Goal: Information Seeking & Learning: Compare options

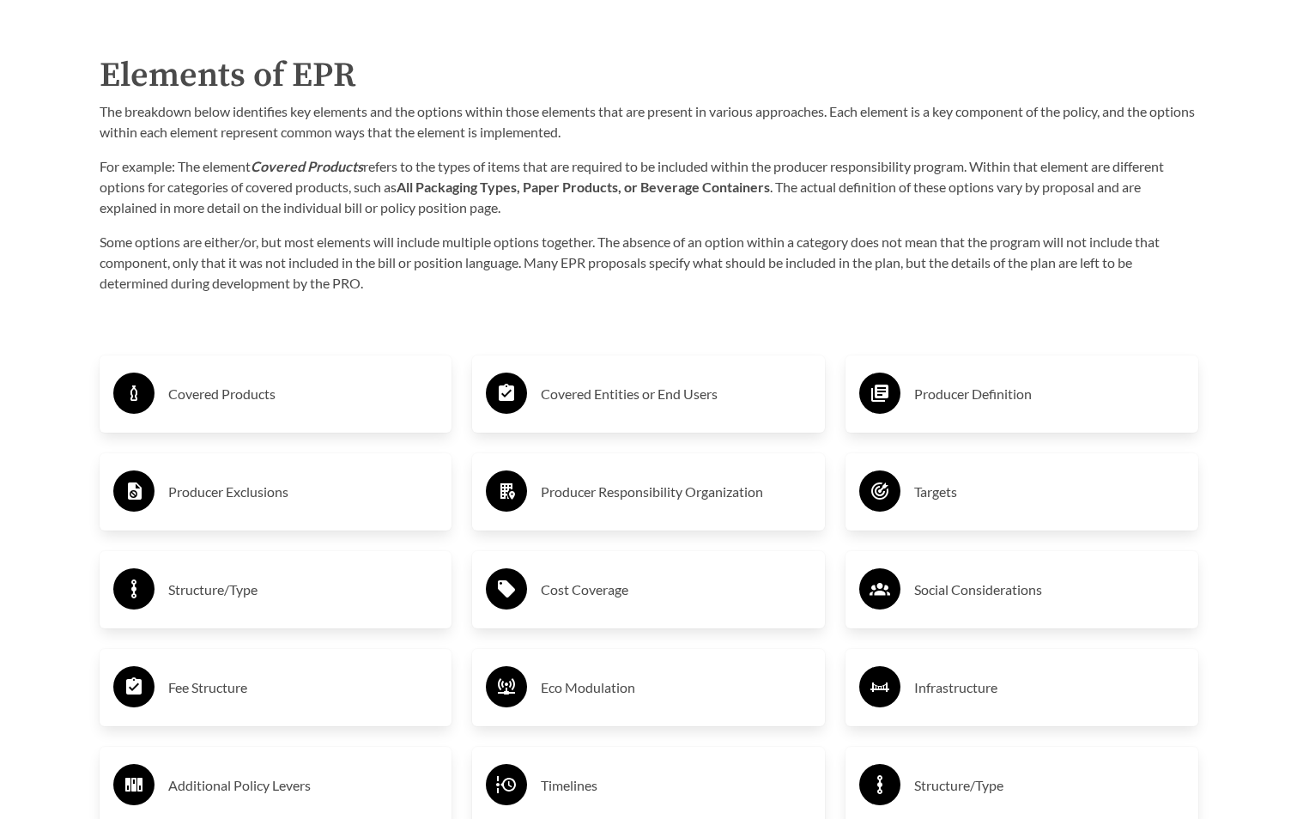
scroll to position [2918, 0]
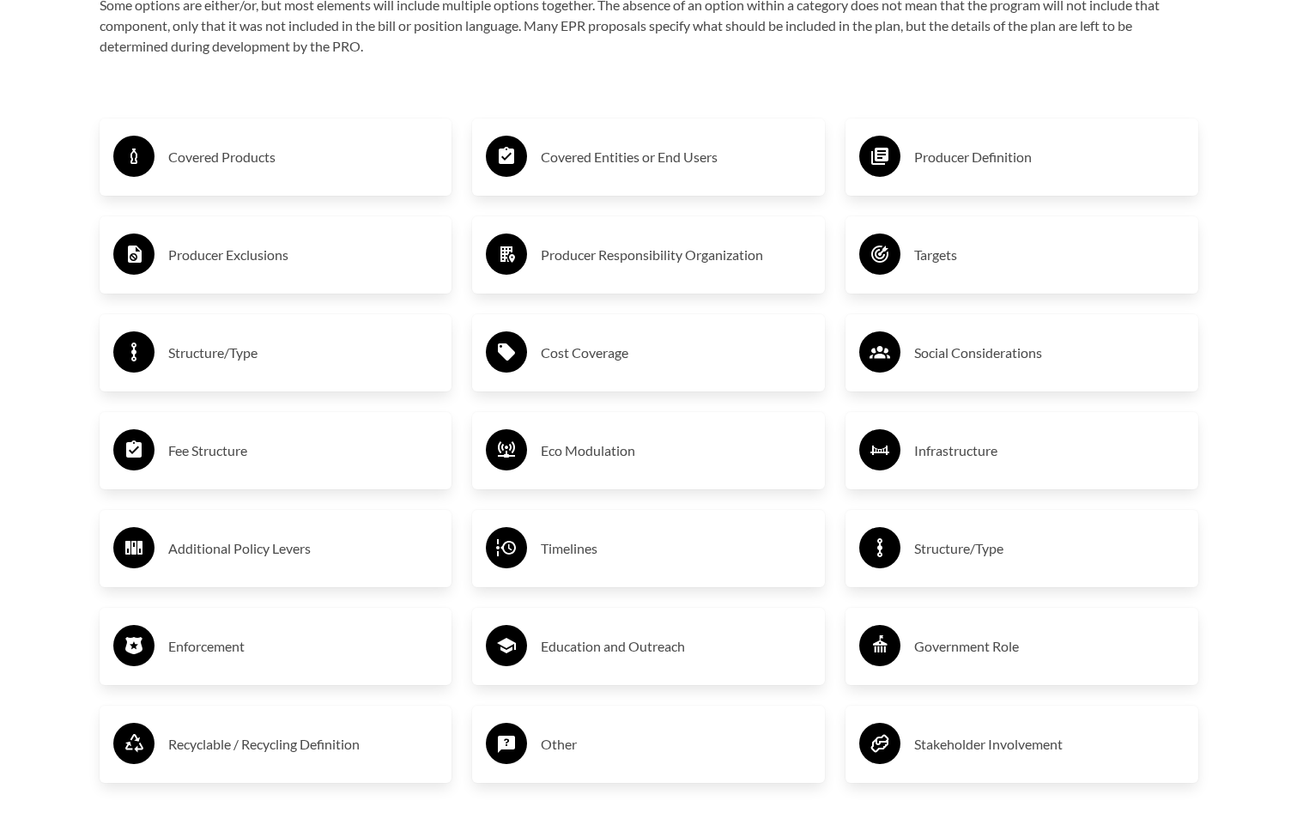
click at [564, 557] on h3 "Timelines" at bounding box center [676, 548] width 270 height 27
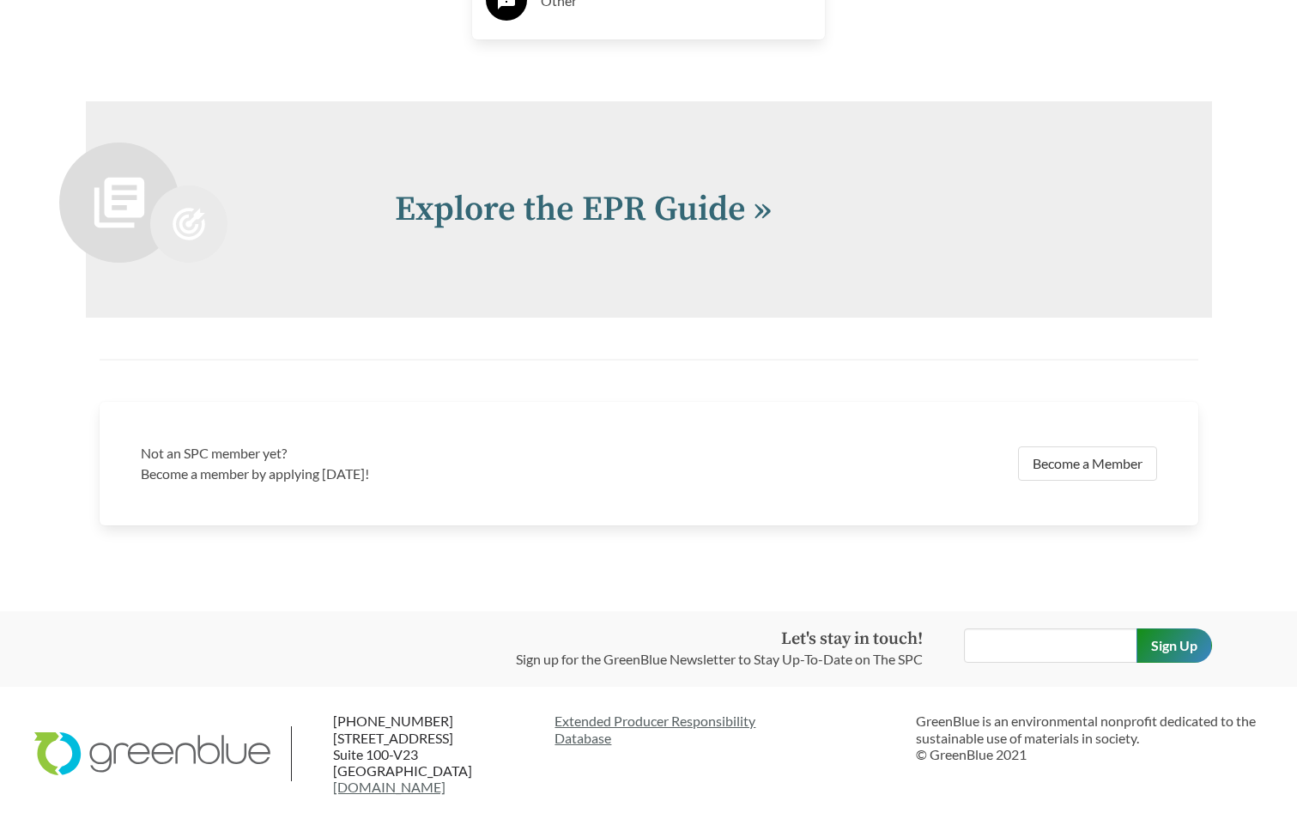
scroll to position [3804, 0]
click at [1018, 645] on input "text" at bounding box center [1050, 644] width 173 height 34
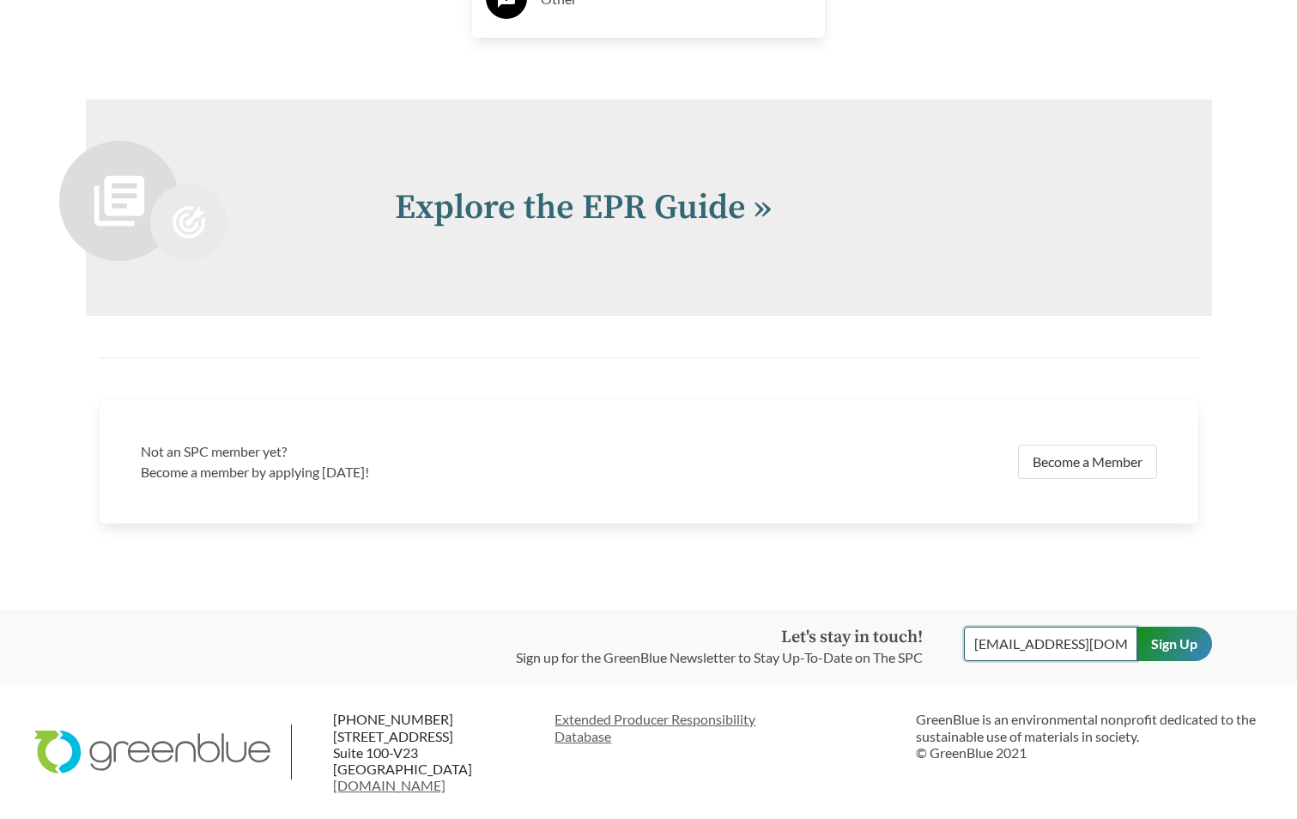
type input "rebeccav@ping.com"
click at [1170, 633] on input "Sign Up" at bounding box center [1174, 644] width 76 height 34
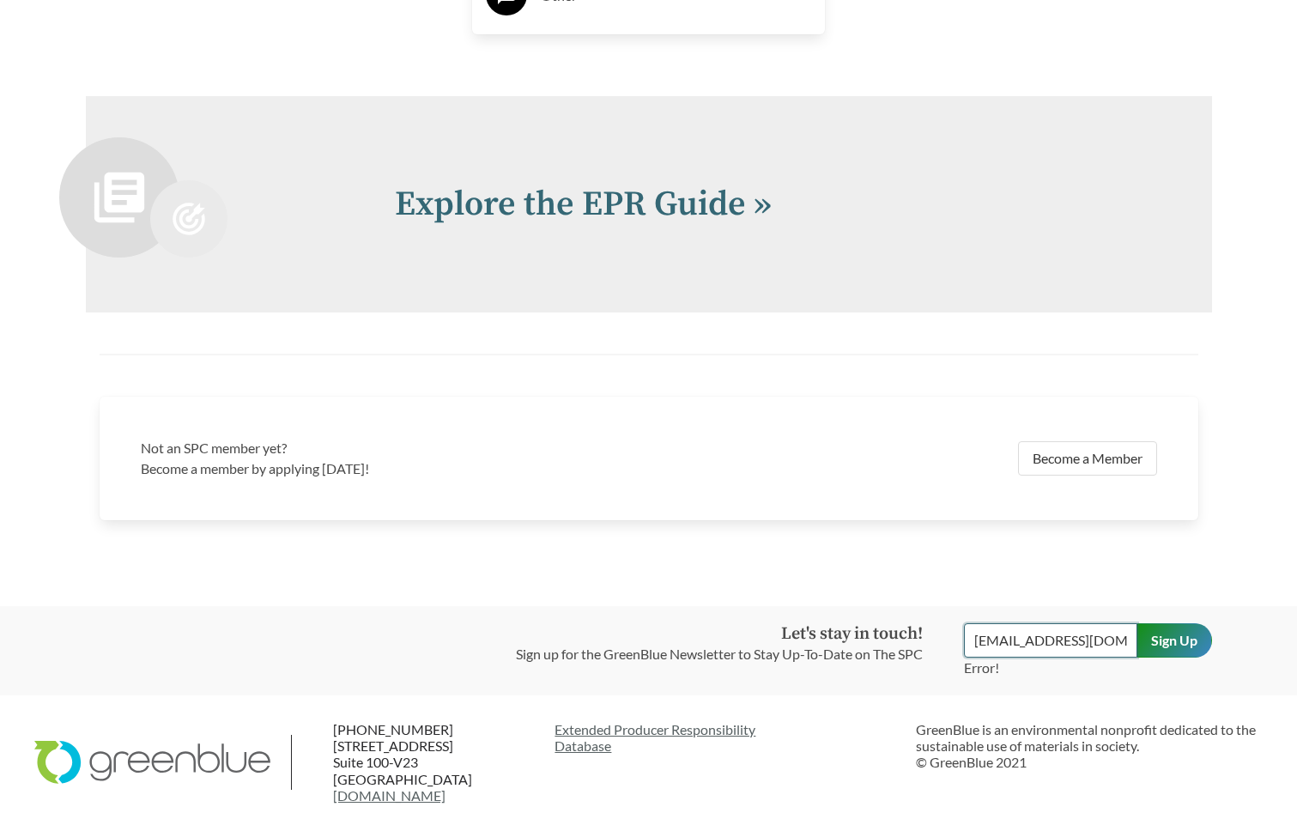
click at [1111, 645] on input "rebeccav@ping.com" at bounding box center [1050, 640] width 173 height 34
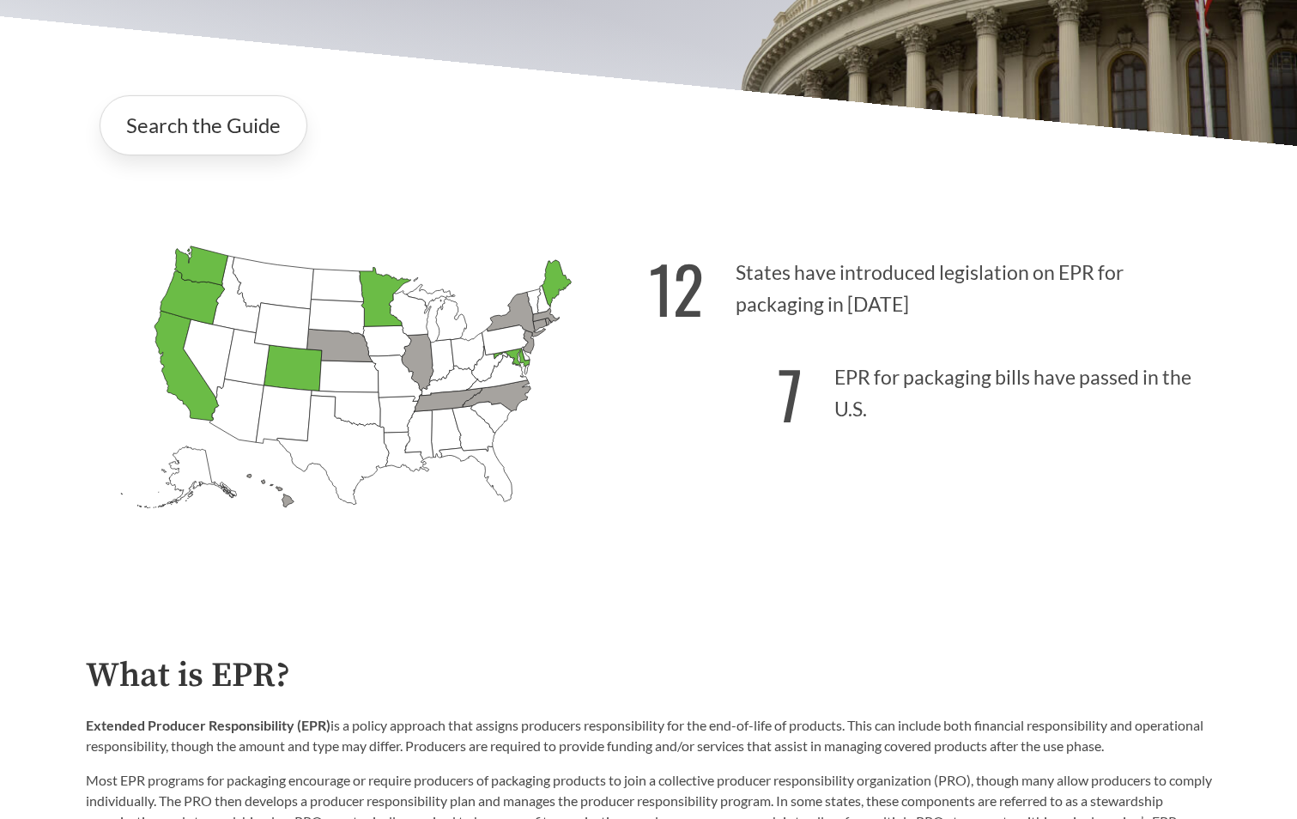
scroll to position [86, 0]
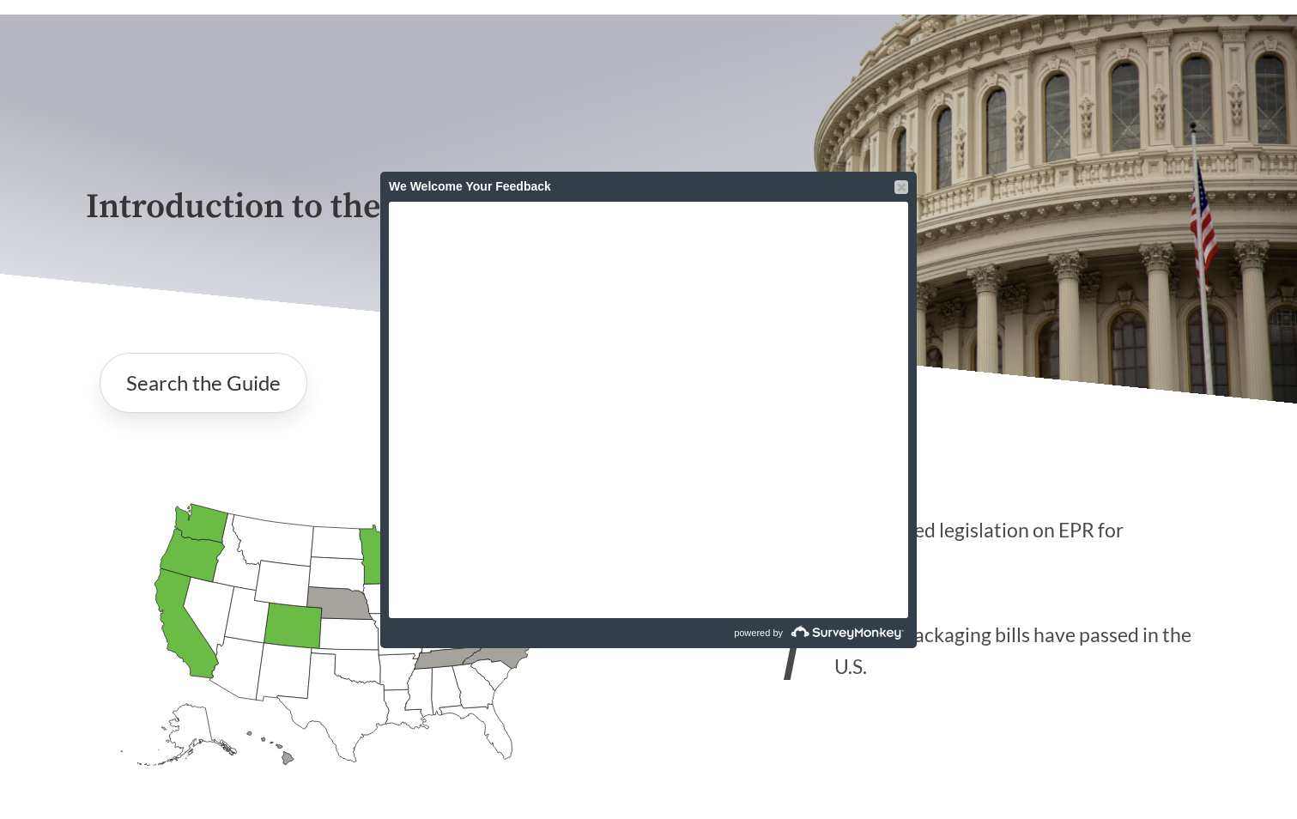
click at [896, 188] on div at bounding box center [901, 187] width 14 height 14
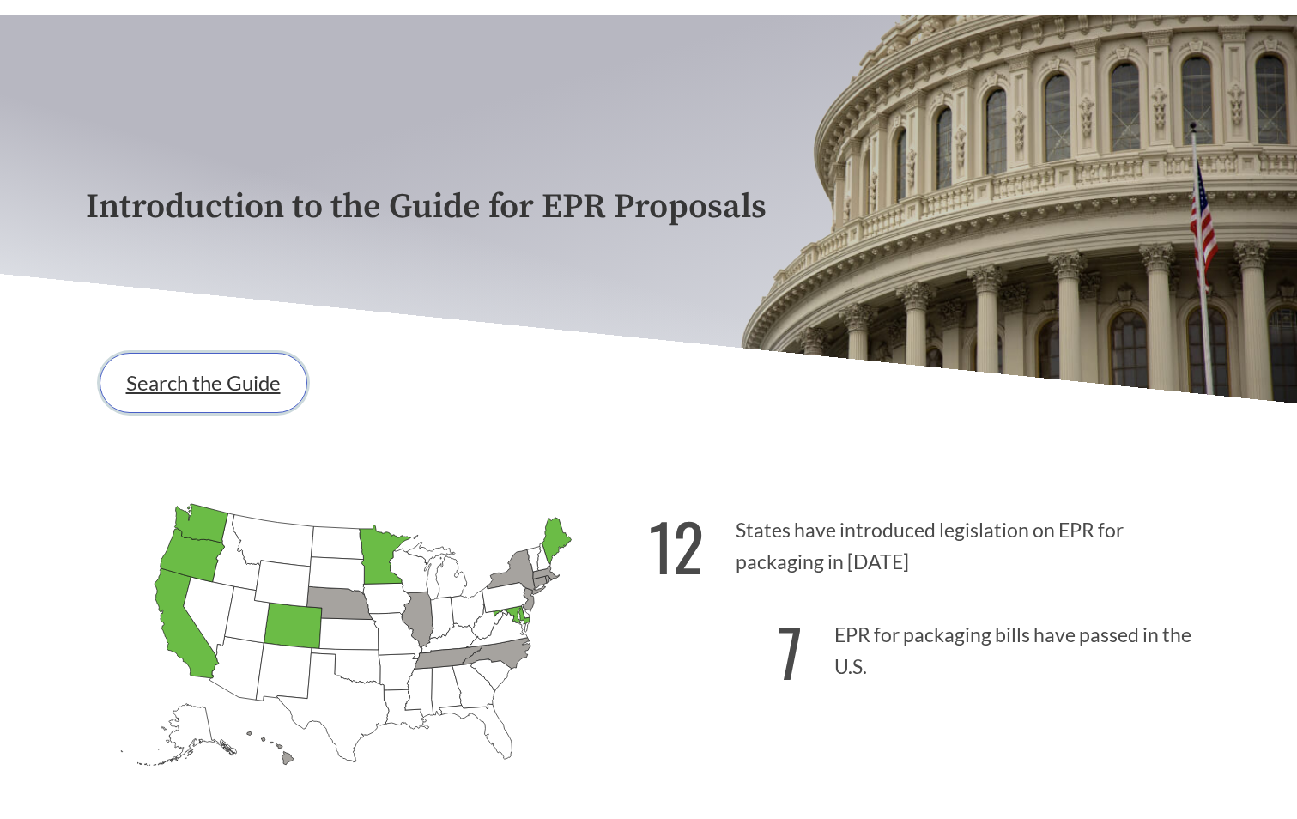
click at [176, 382] on link "Search the Guide" at bounding box center [204, 383] width 208 height 60
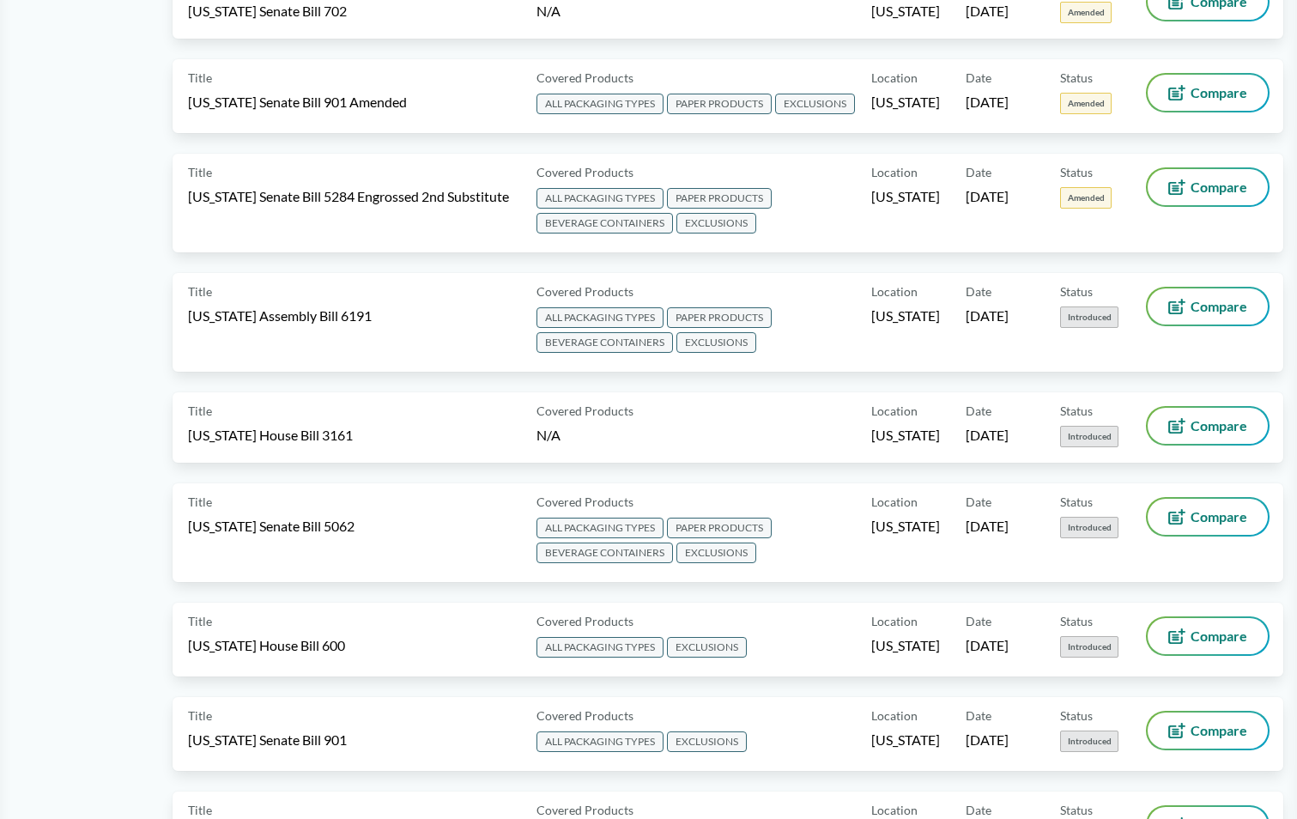
scroll to position [944, 0]
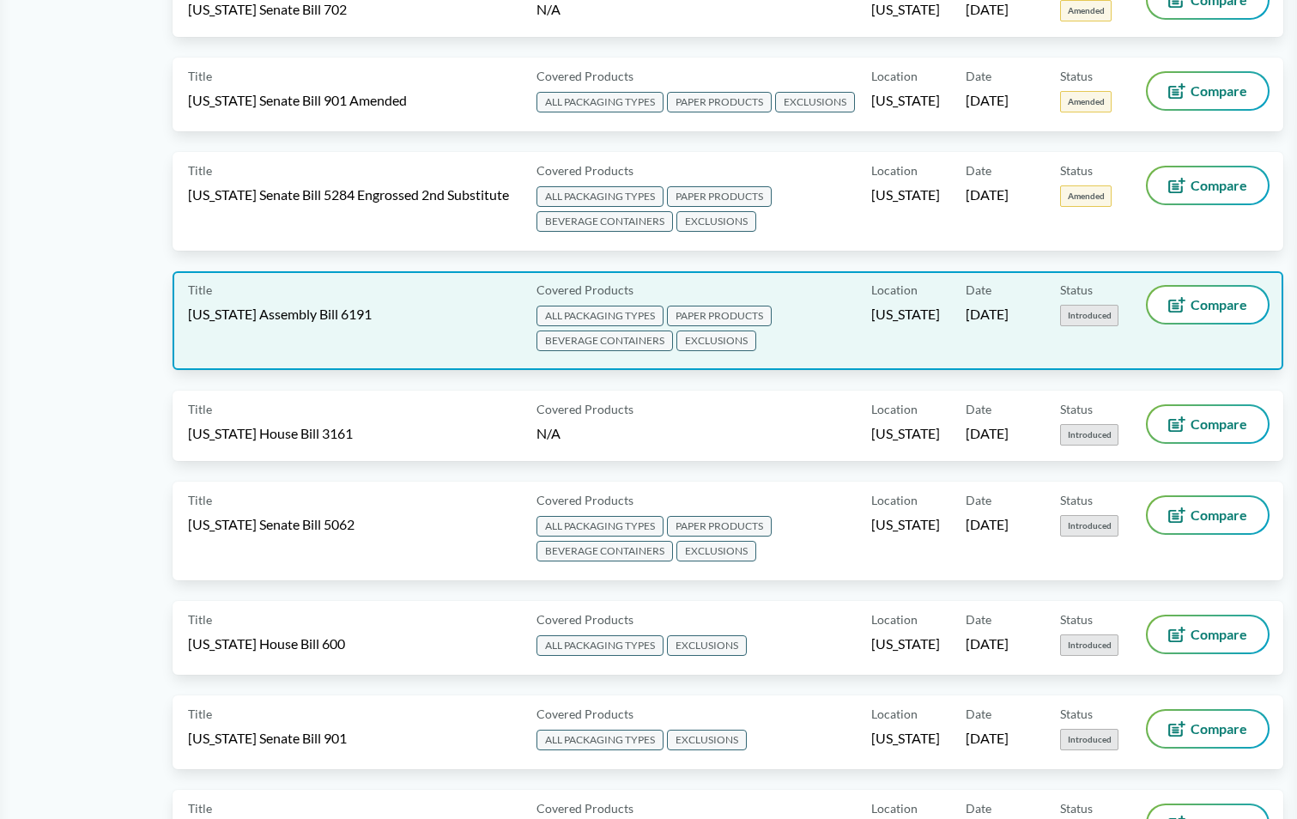
click at [686, 336] on span "EXCLUSIONS" at bounding box center [716, 340] width 80 height 21
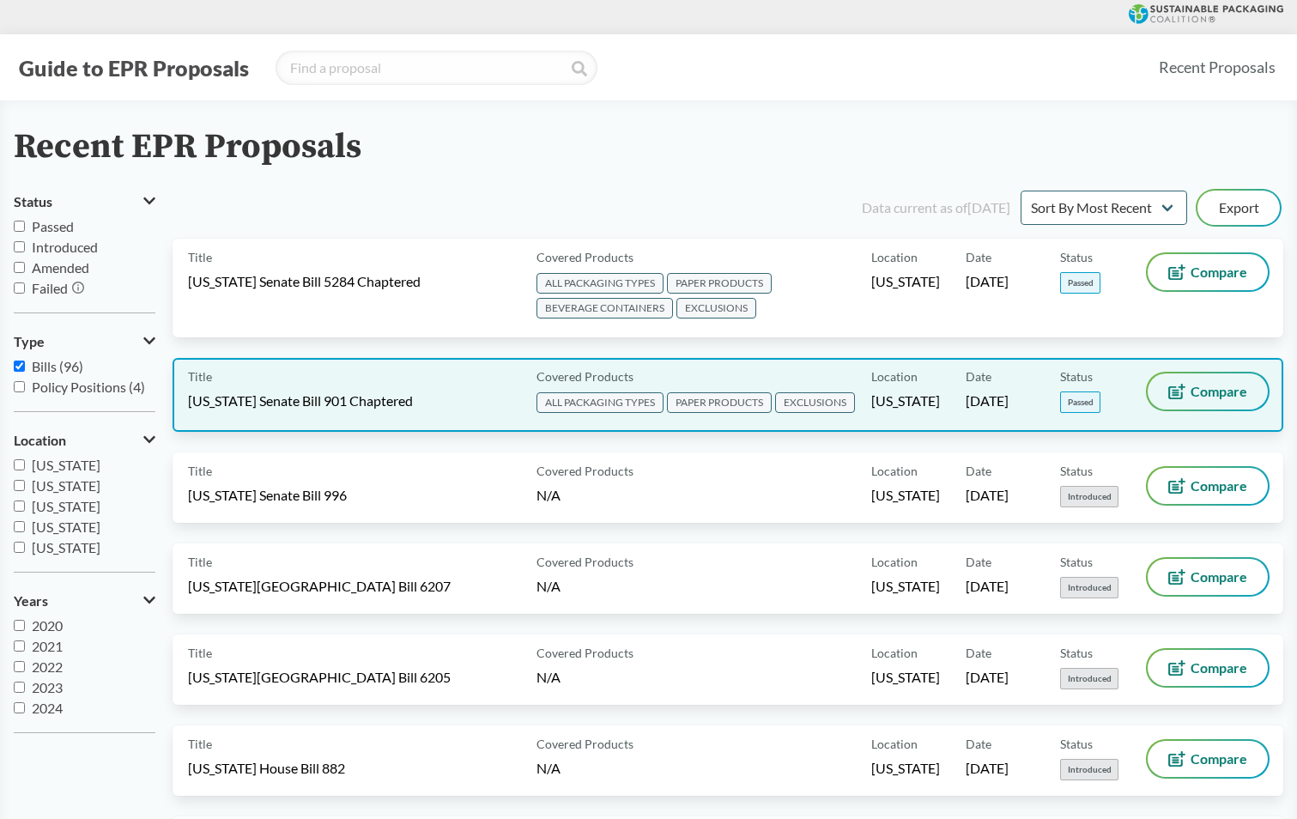
click at [1205, 397] on span "Compare" at bounding box center [1218, 391] width 57 height 14
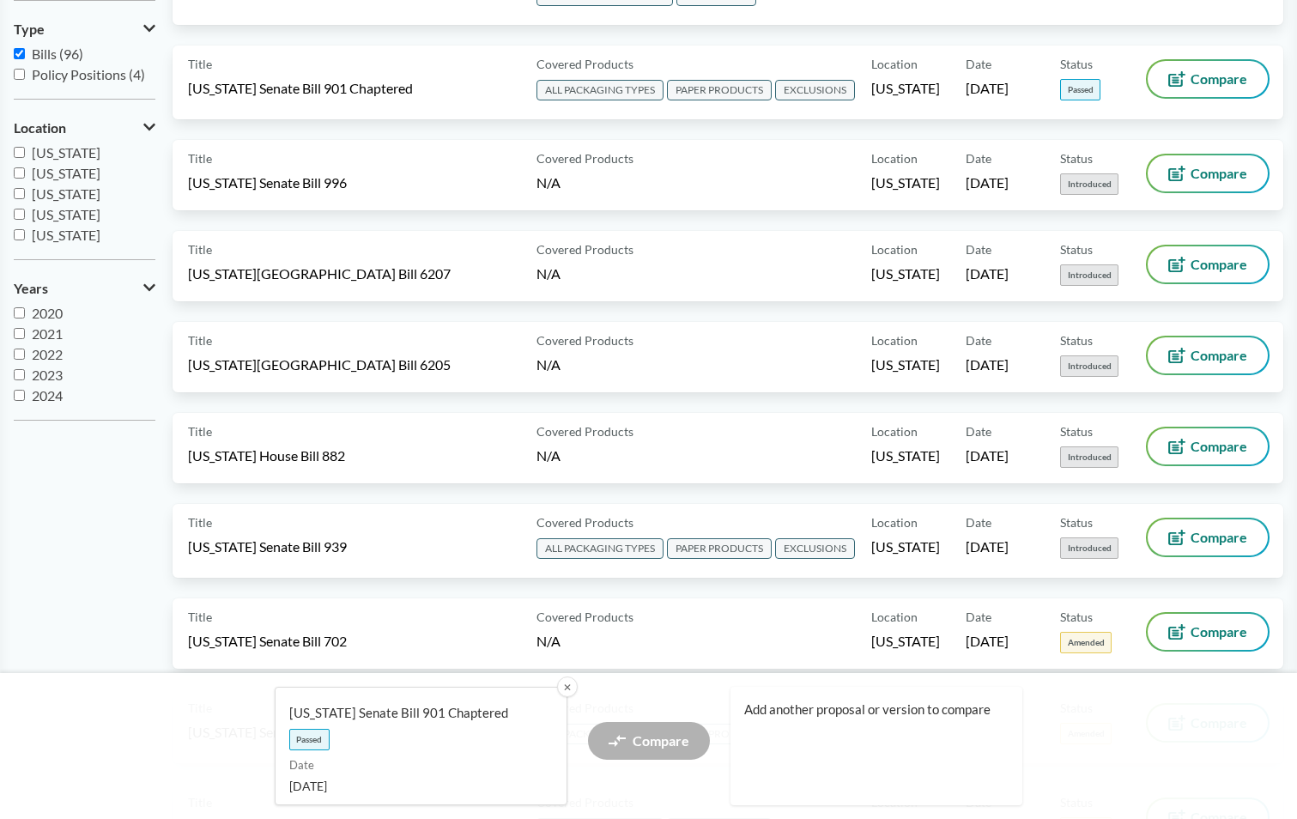
scroll to position [343, 0]
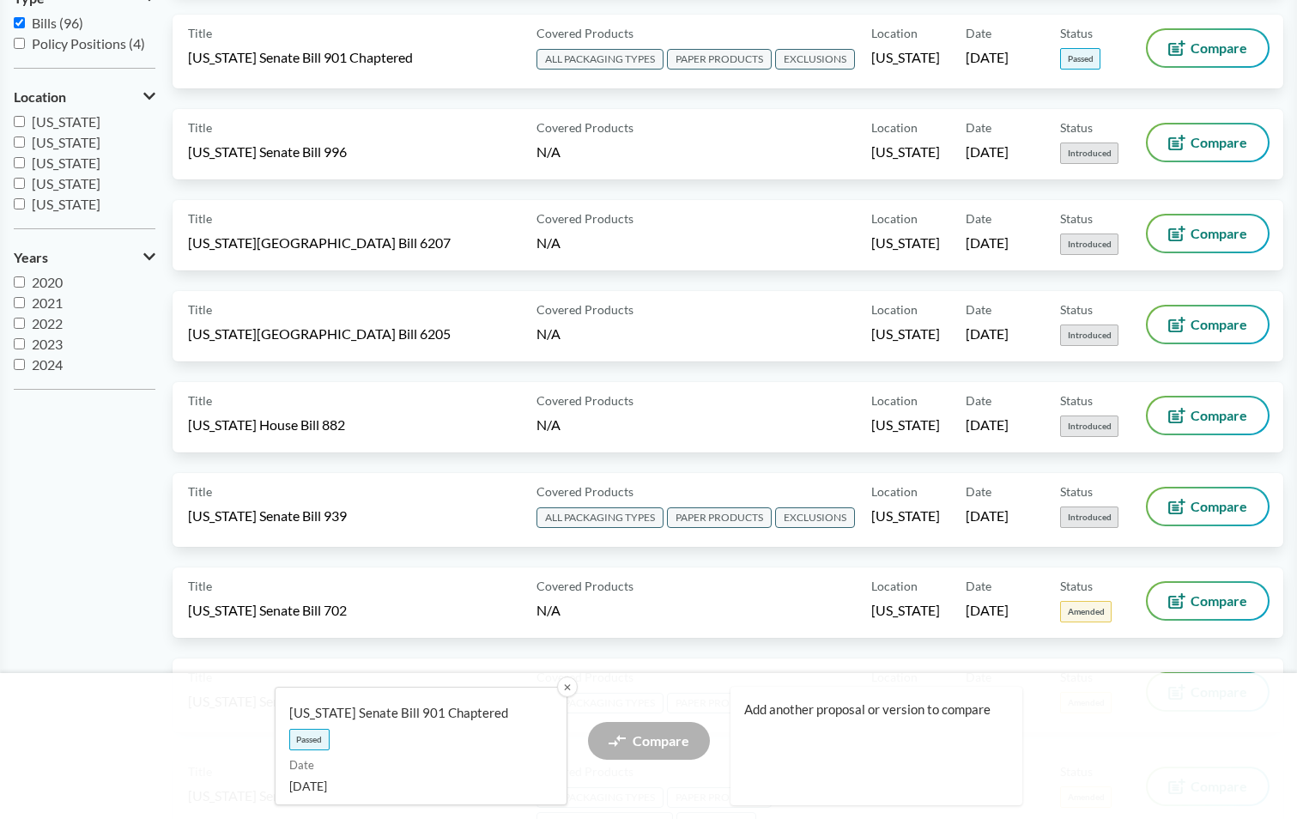
click at [845, 717] on span "Add another proposal or version to compare" at bounding box center [869, 709] width 251 height 18
click at [853, 710] on span "Add another proposal or version to compare" at bounding box center [869, 709] width 251 height 18
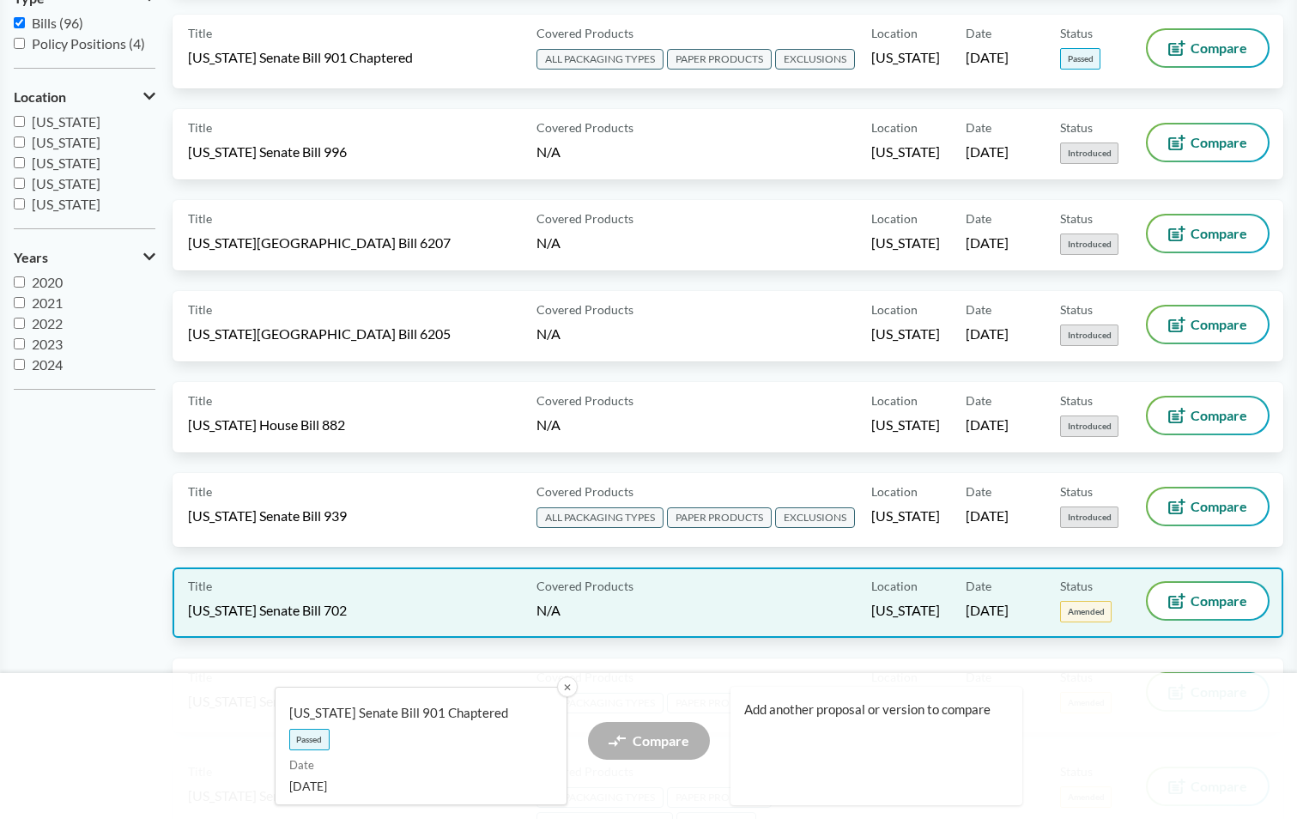
click at [1196, 580] on div "Title [US_STATE] Senate Bill 702 Covered Products N/A Location [US_STATE] Date …" at bounding box center [728, 602] width 1111 height 70
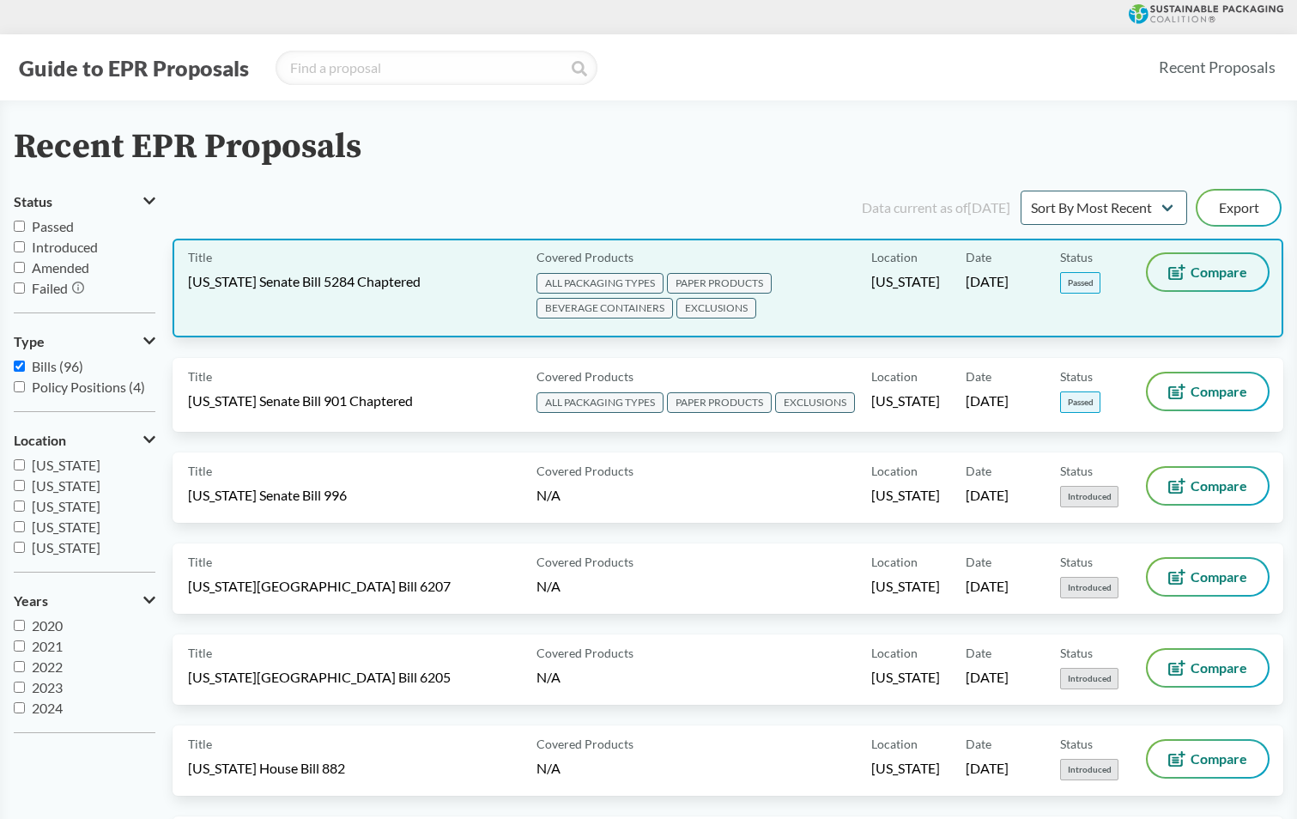
click at [1191, 272] on span "Compare" at bounding box center [1218, 272] width 57 height 14
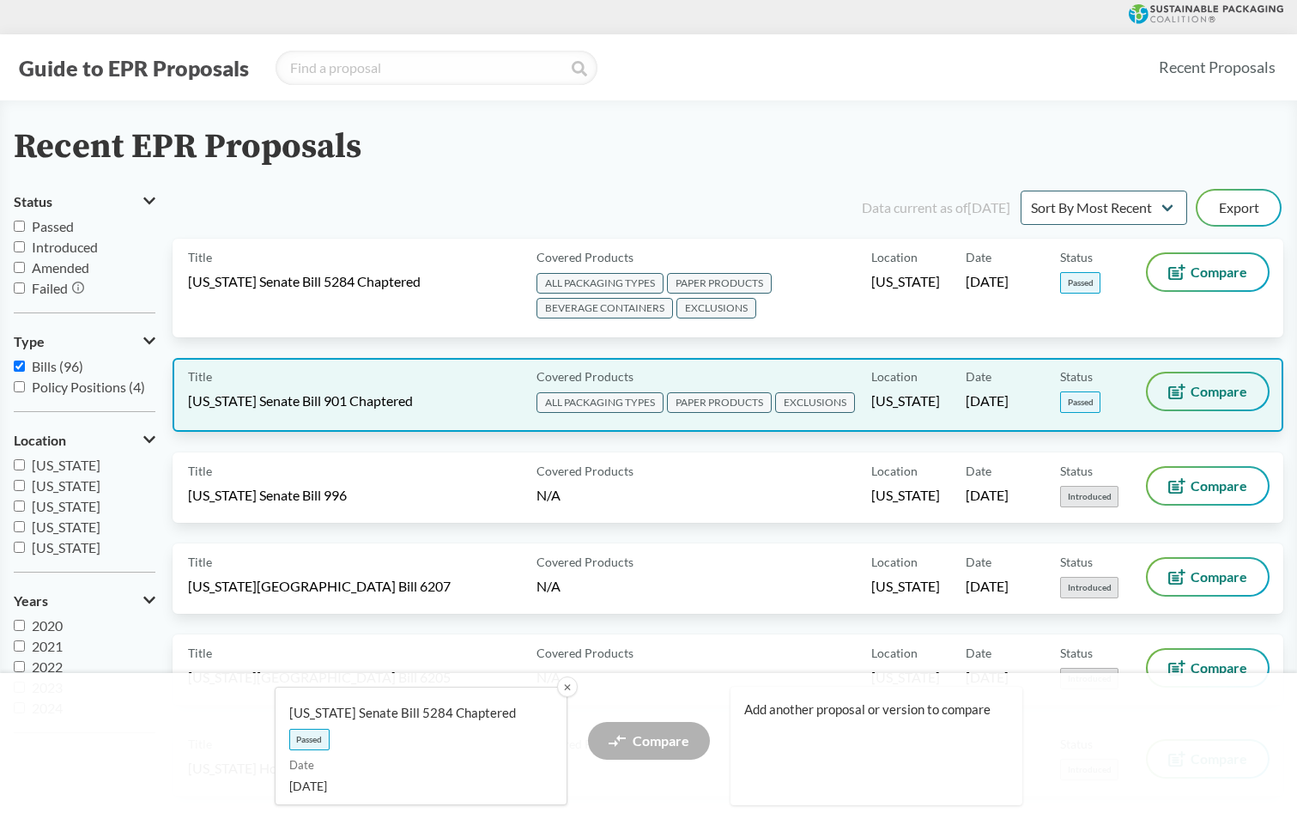
click at [1188, 403] on button "Compare" at bounding box center [1207, 391] width 120 height 36
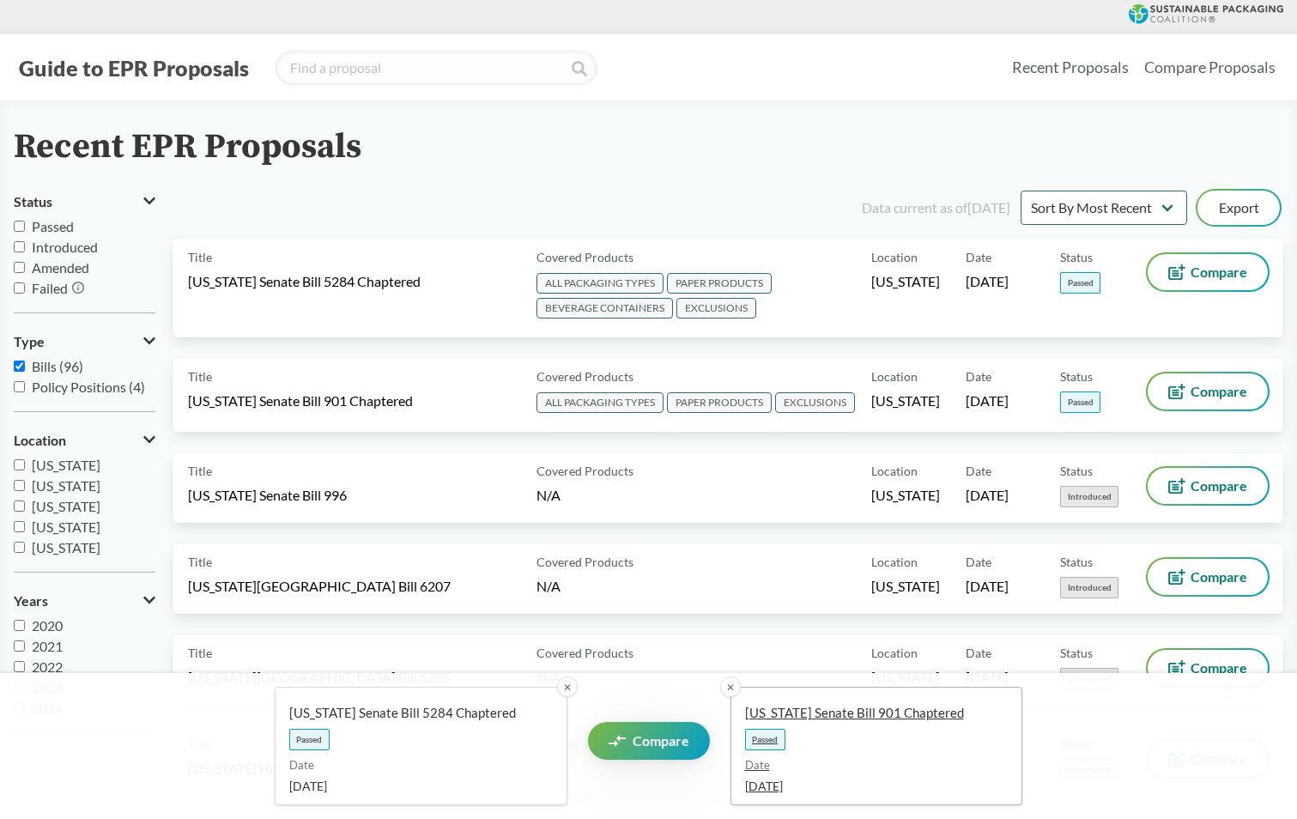
scroll to position [257, 0]
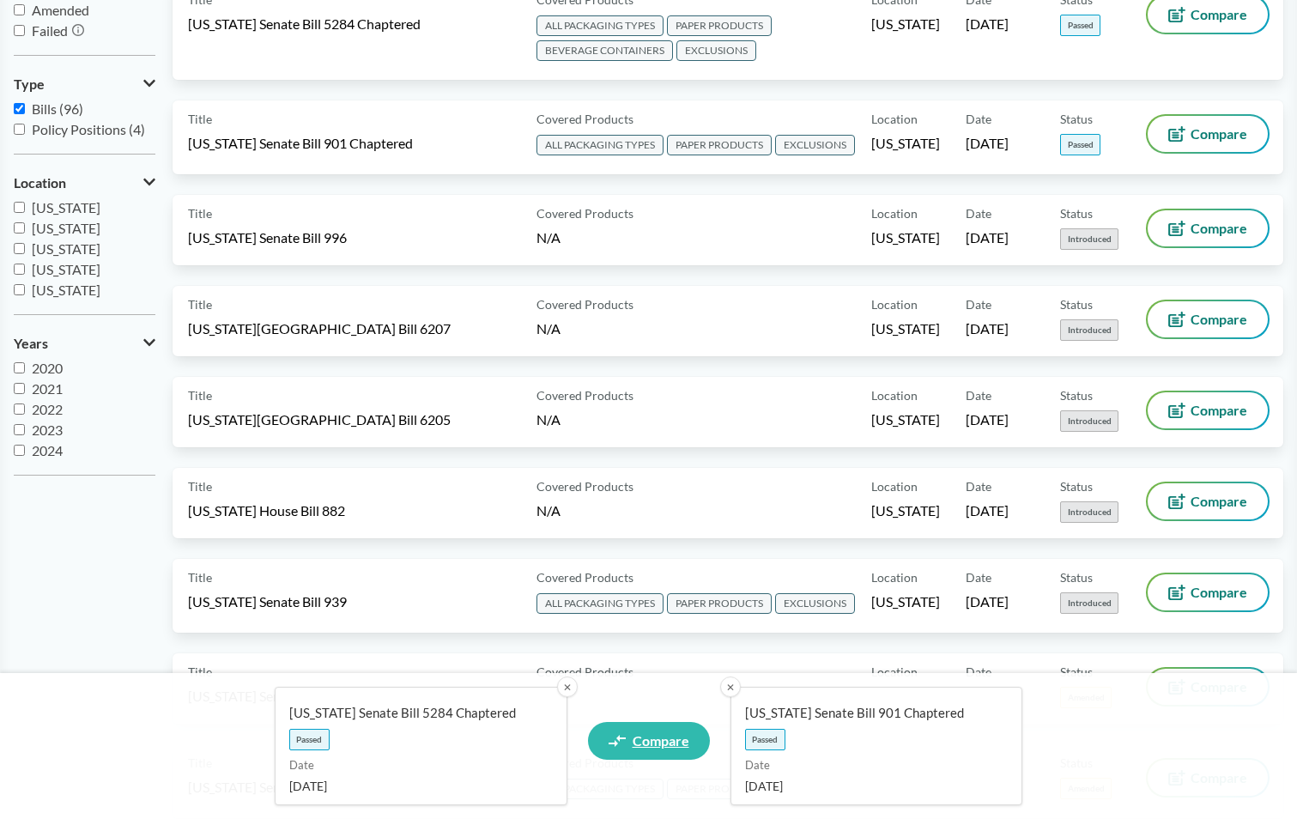
click at [642, 736] on span "Compare" at bounding box center [661, 741] width 57 height 14
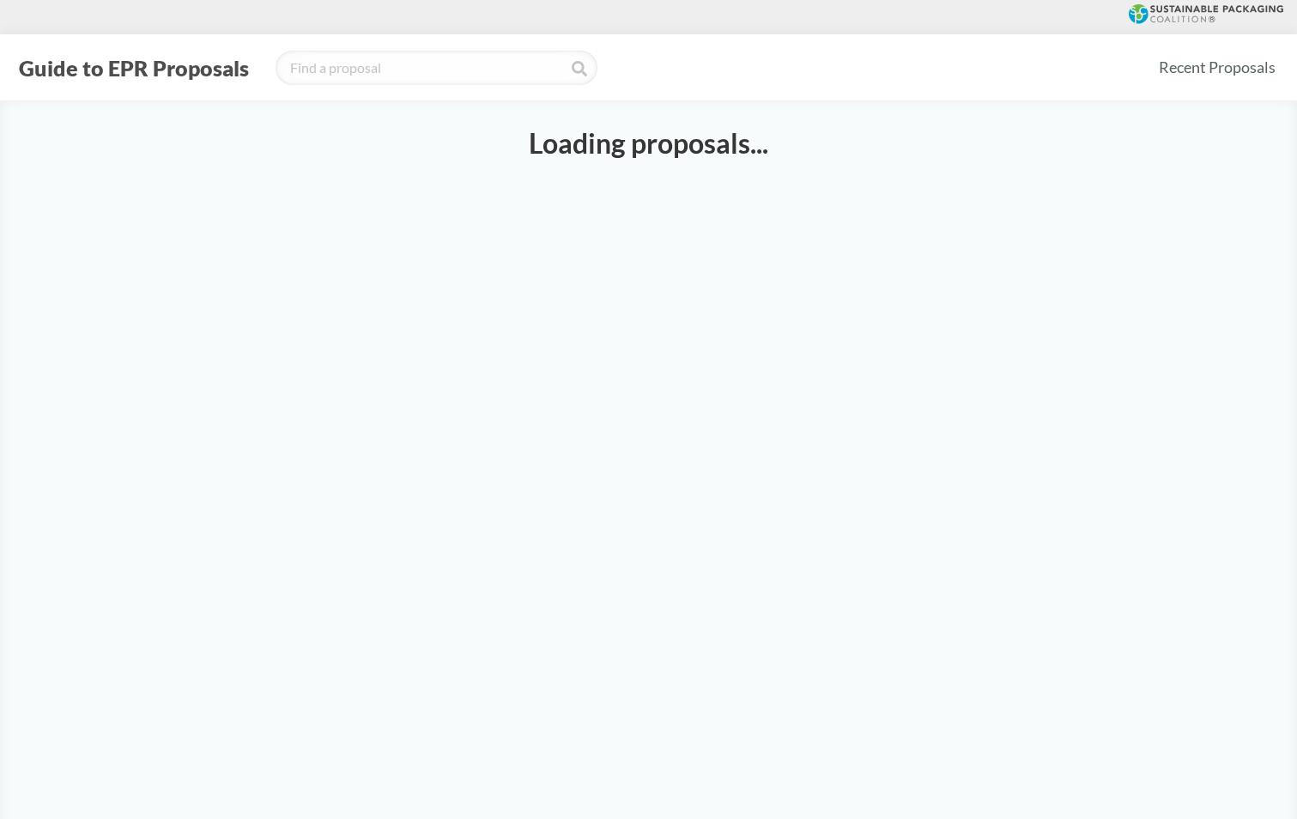
select select "SB5284C"
select select "SB901C"
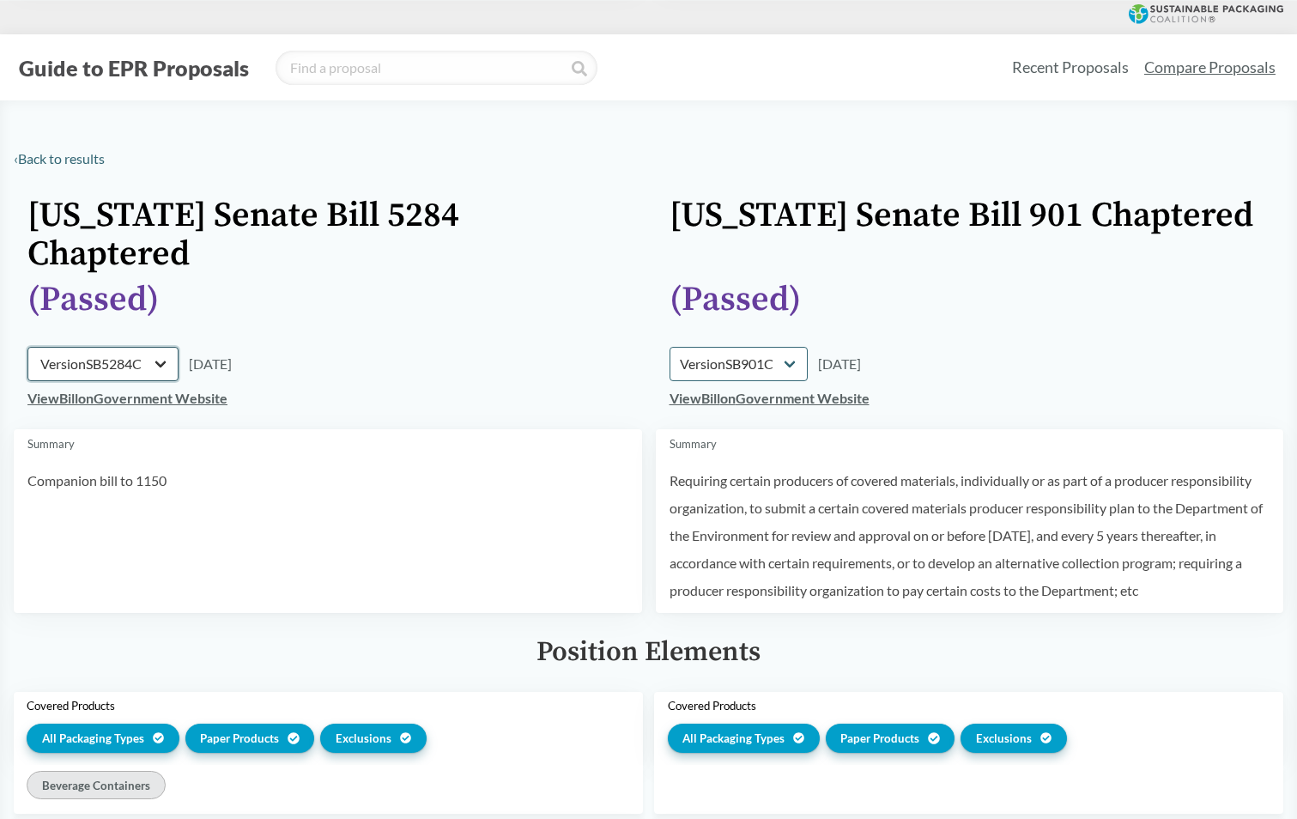
click at [137, 363] on select "Version SB5284 Version SB5284SE Version SB5284C" at bounding box center [102, 364] width 151 height 34
click at [475, 294] on div "( Passed )" at bounding box center [327, 300] width 601 height 39
click at [202, 403] on link "View Bill on Government Website" at bounding box center [127, 398] width 200 height 16
click at [52, 155] on link "‹ Back to results" at bounding box center [59, 158] width 91 height 16
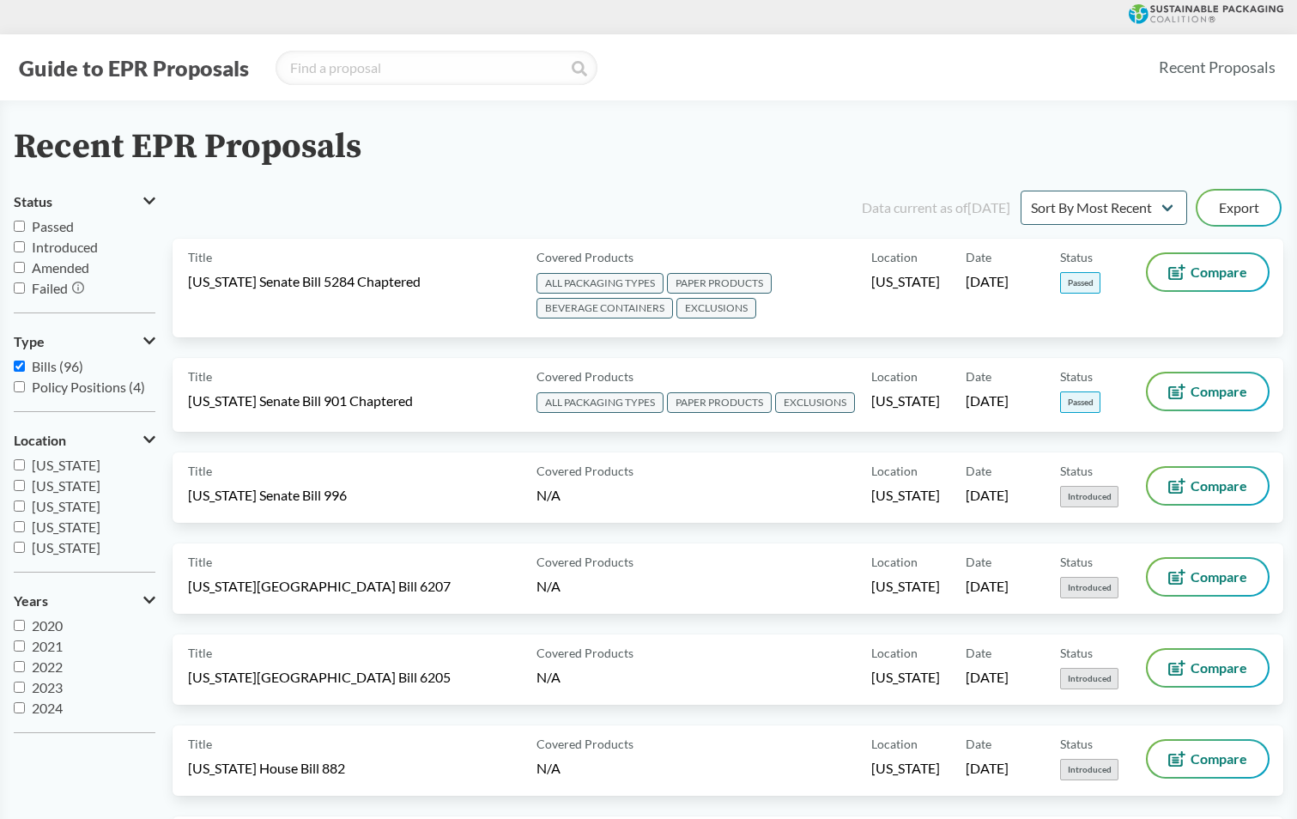
click at [17, 289] on input "Failed" at bounding box center [19, 287] width 11 height 11
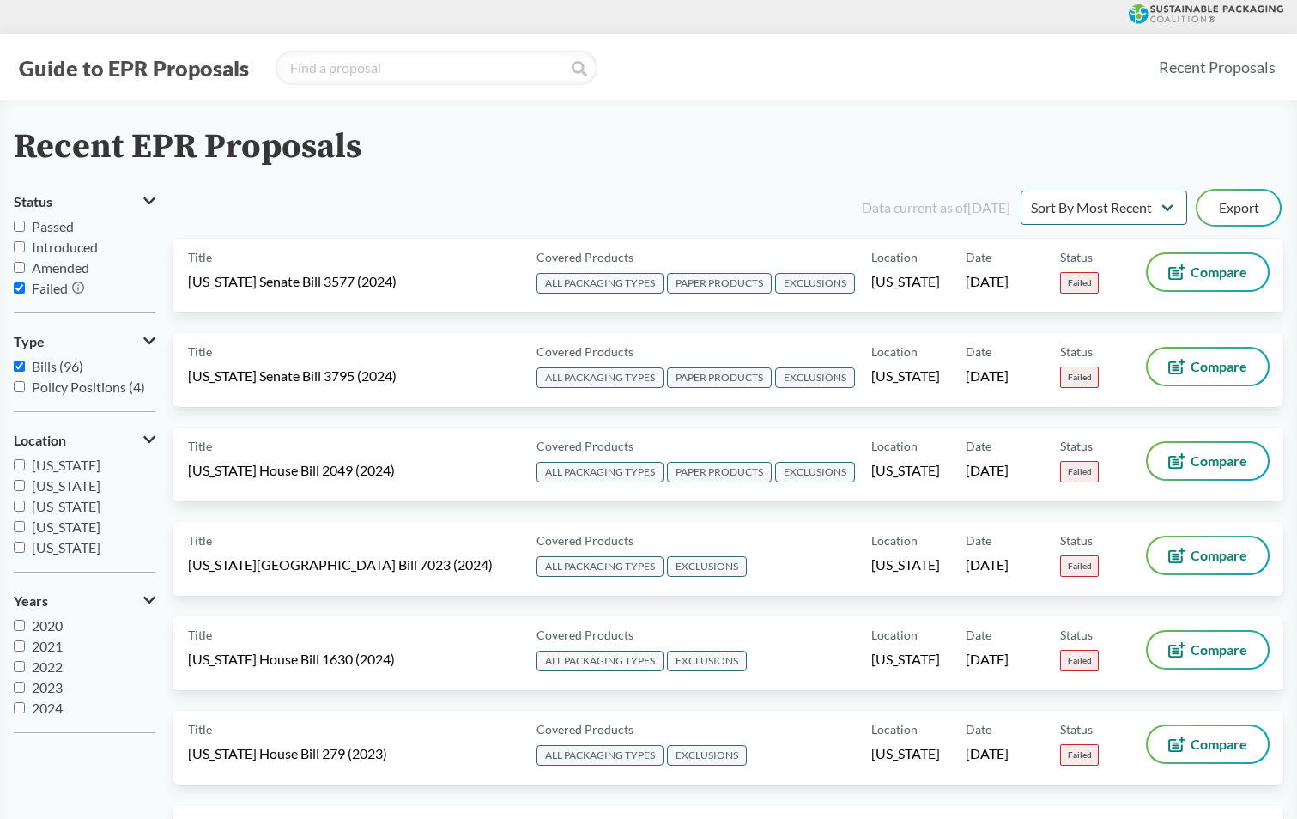
click at [22, 287] on input "Failed" at bounding box center [19, 287] width 11 height 11
checkbox input "false"
click at [17, 229] on input "Passed" at bounding box center [19, 226] width 11 height 11
checkbox input "true"
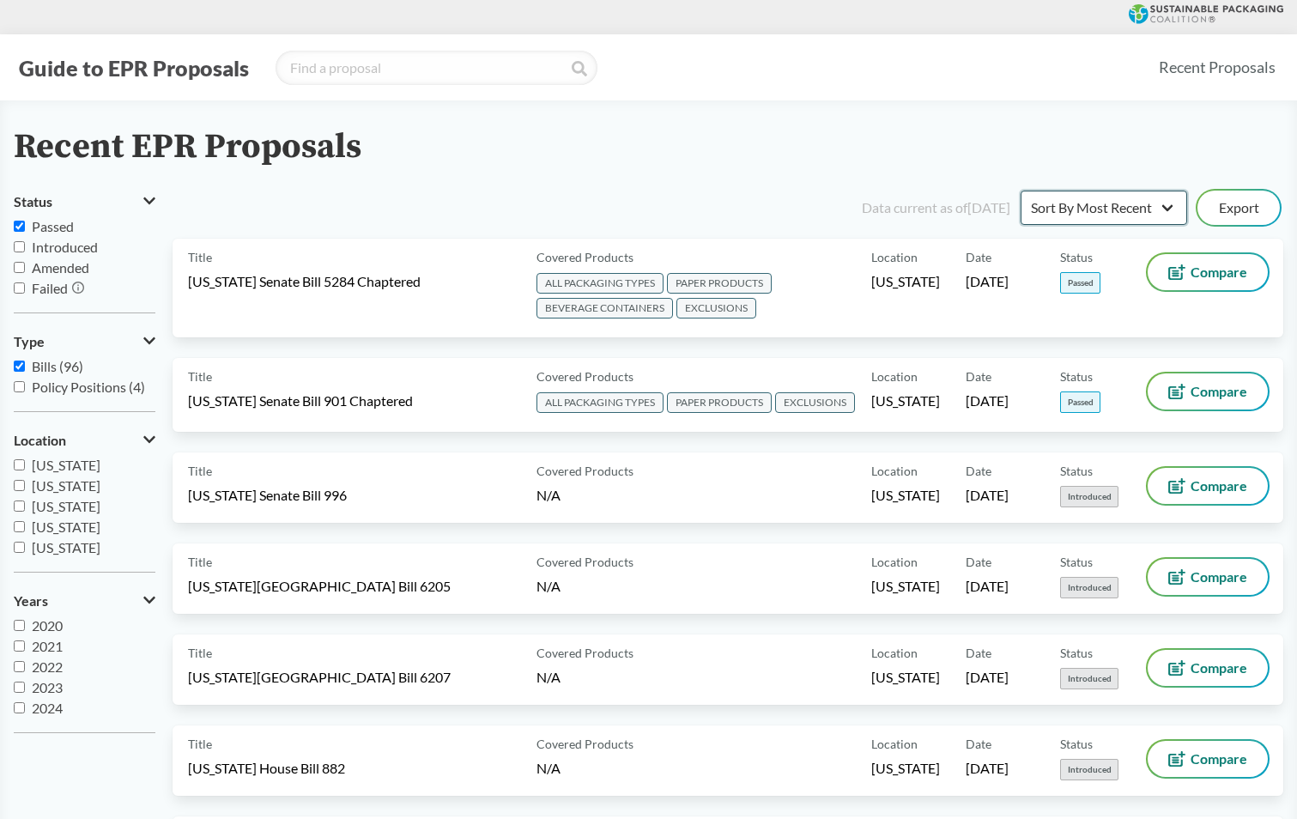
click at [1122, 204] on select "Sort By Most Recent Sort By Status" at bounding box center [1103, 208] width 167 height 34
click at [1121, 204] on select "Sort By Most Recent Sort By Status" at bounding box center [1103, 208] width 167 height 34
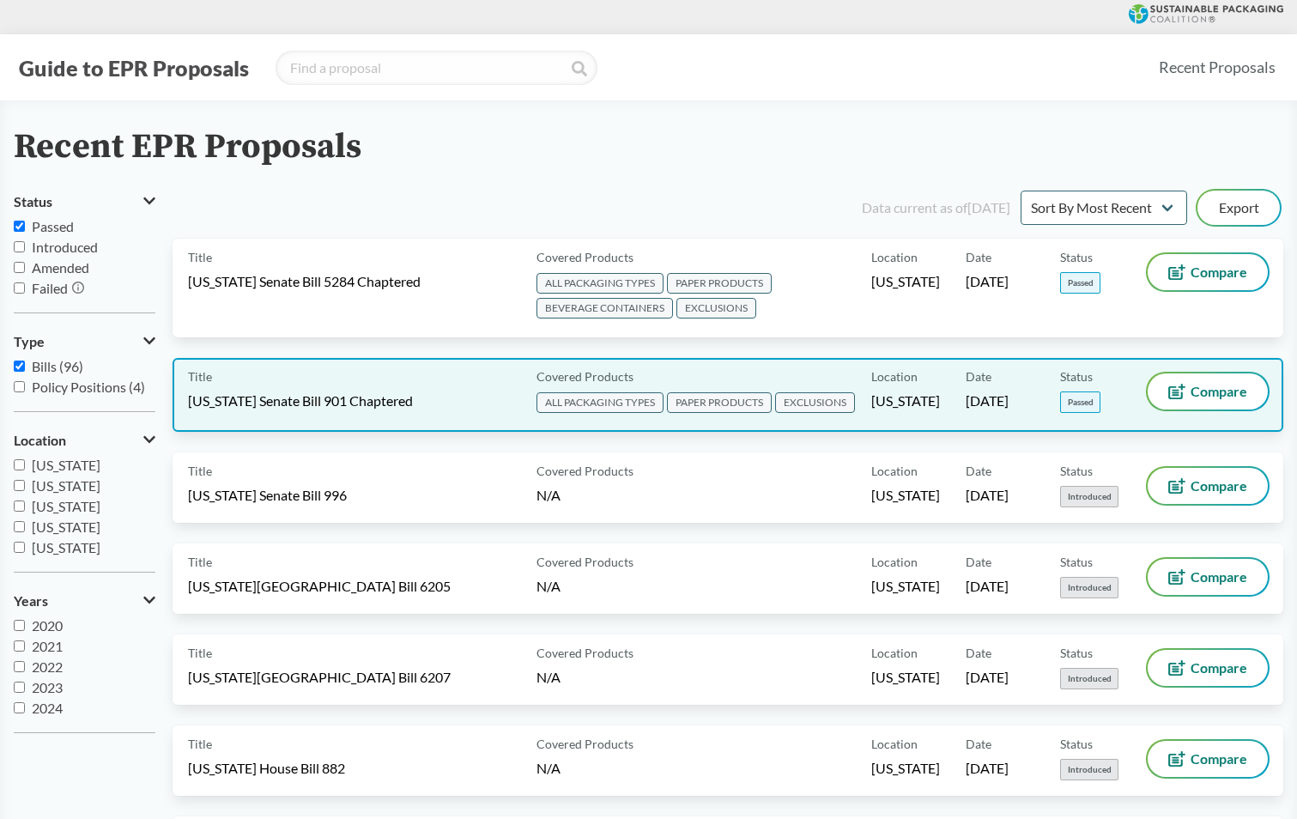
click at [715, 403] on span "PAPER PRODUCTS" at bounding box center [719, 402] width 105 height 21
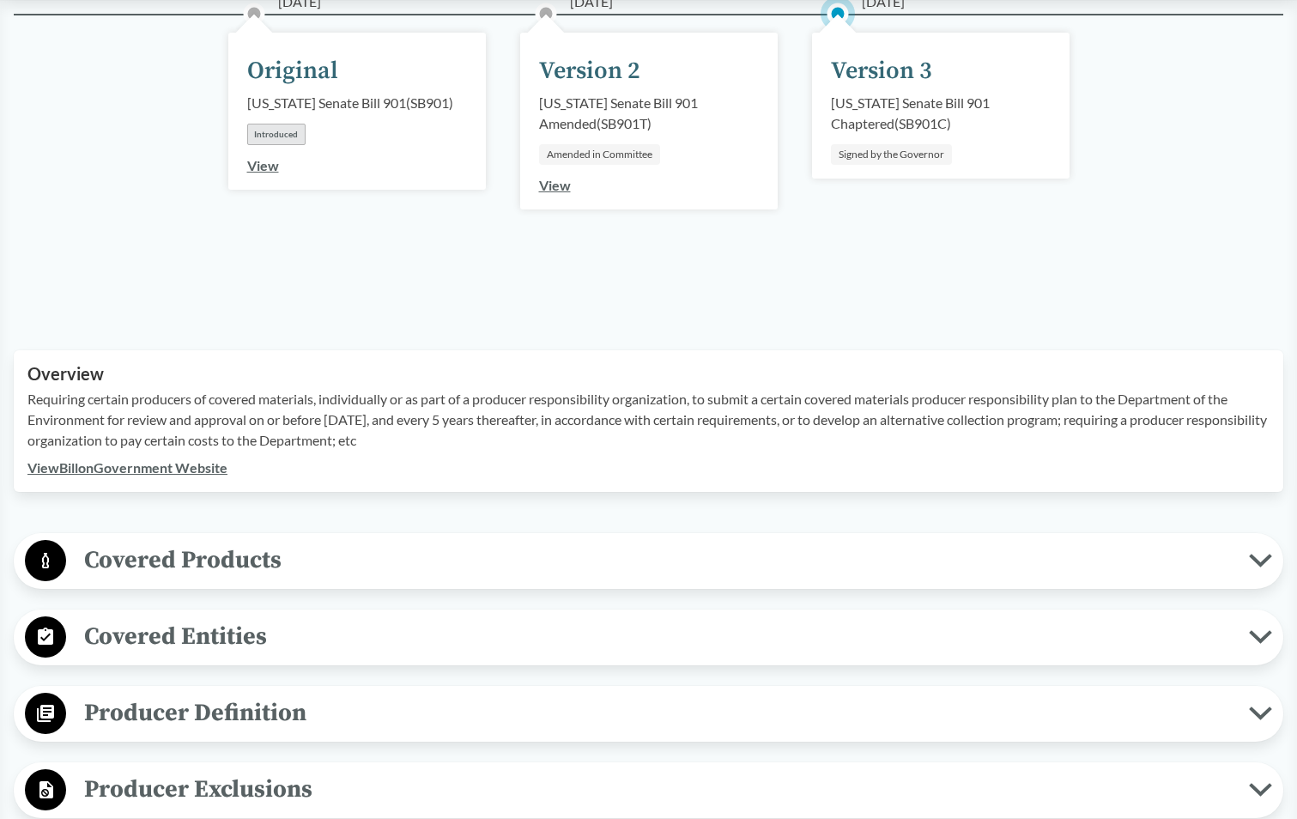
scroll to position [257, 0]
click at [139, 566] on span "Covered Products" at bounding box center [657, 559] width 1183 height 39
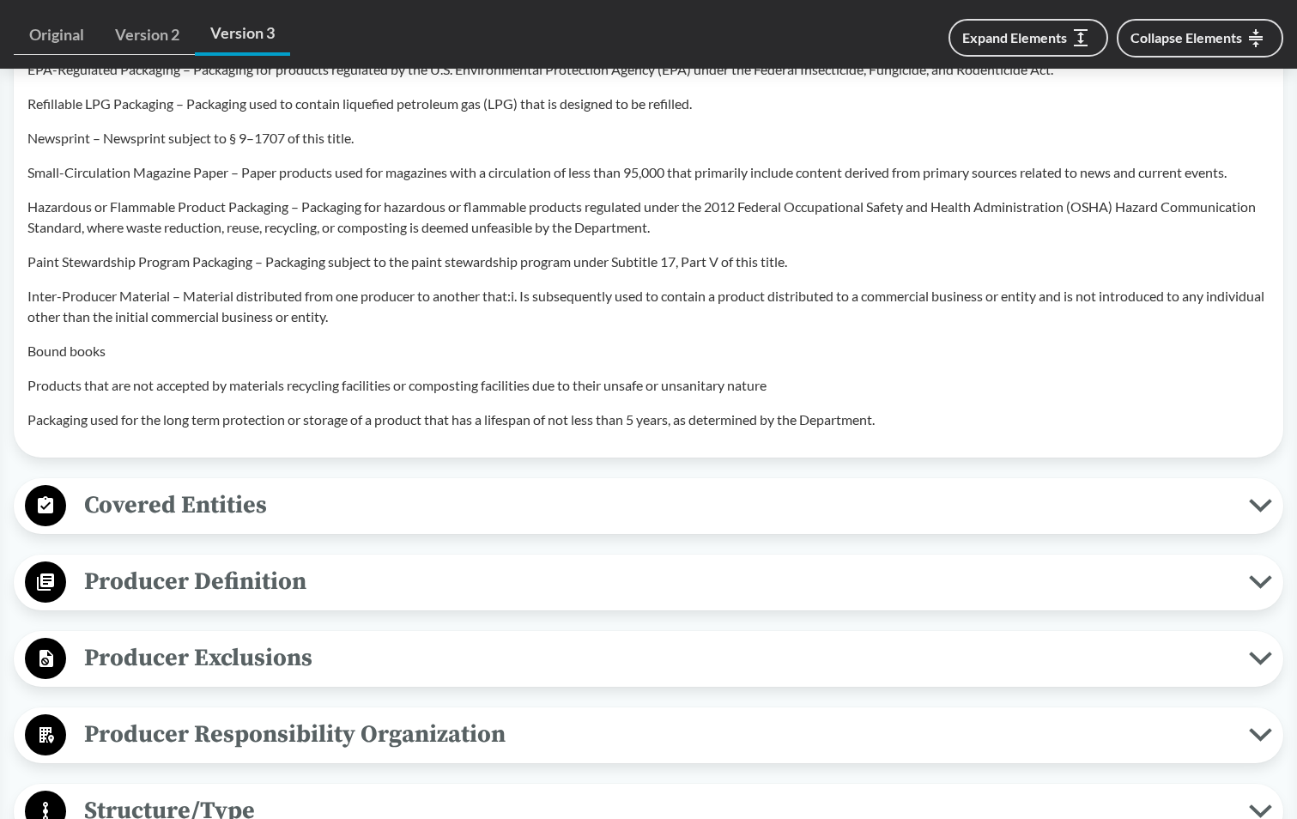
scroll to position [1631, 0]
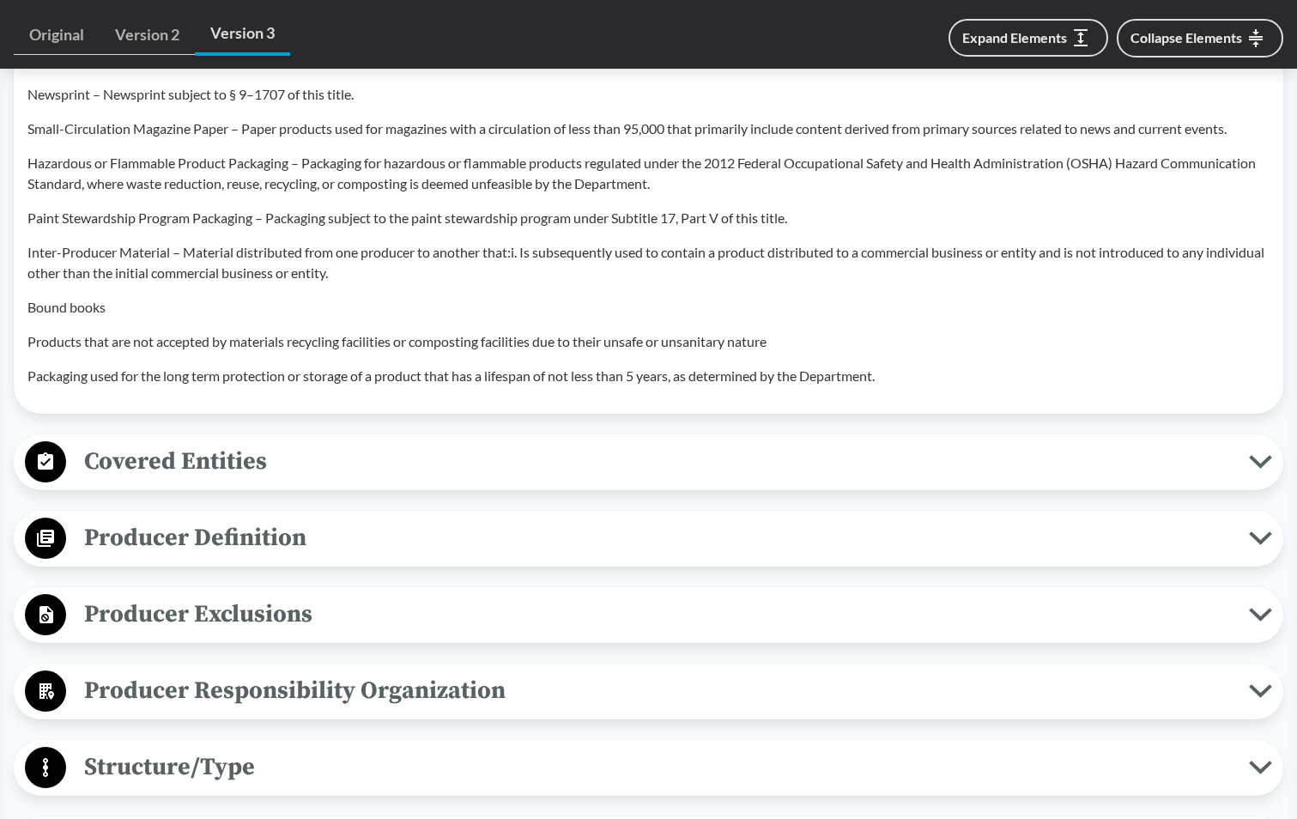
click at [149, 462] on span "Covered Entities" at bounding box center [657, 461] width 1183 height 39
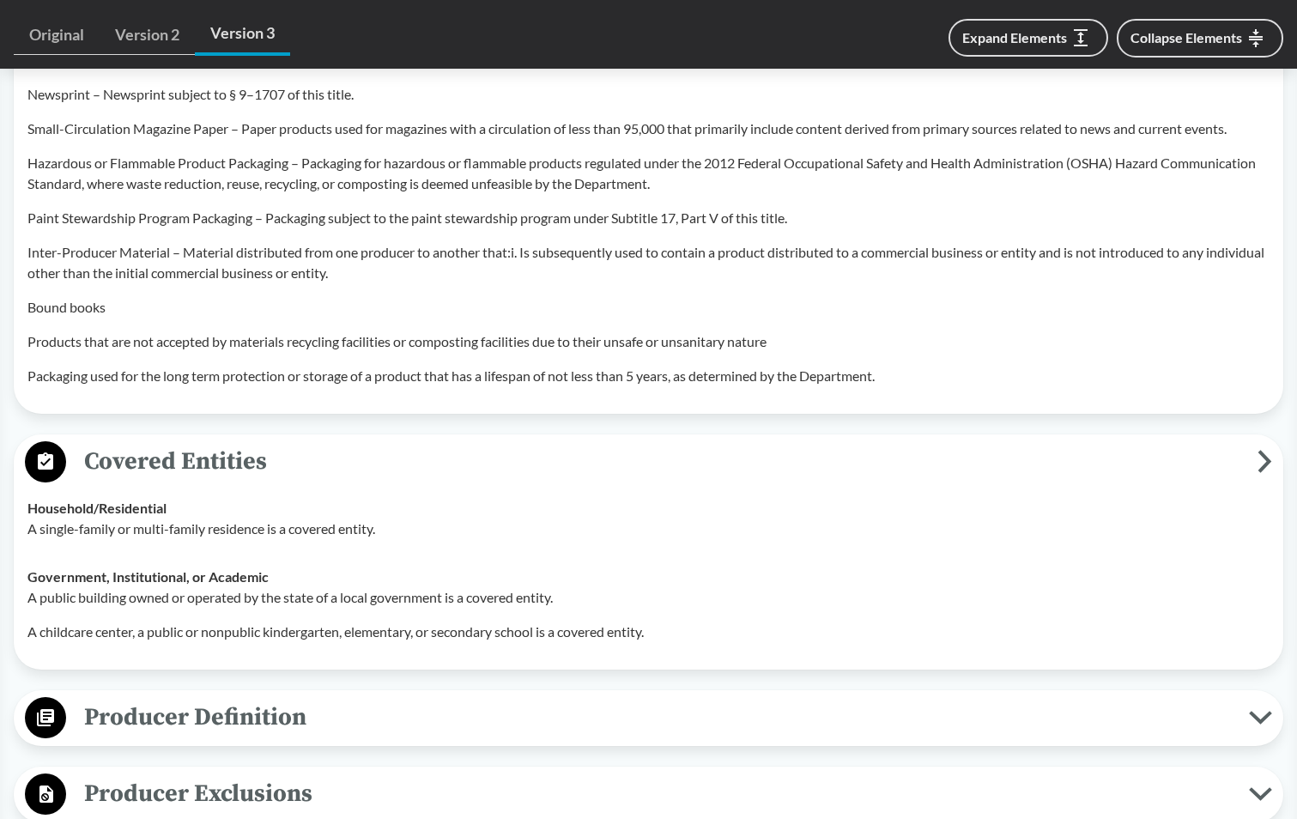
drag, startPoint x: 185, startPoint y: 560, endPoint x: 183, endPoint y: 571, distance: 10.6
drag, startPoint x: 183, startPoint y: 571, endPoint x: 676, endPoint y: 457, distance: 506.5
click at [676, 457] on span "Covered Entities" at bounding box center [661, 461] width 1191 height 39
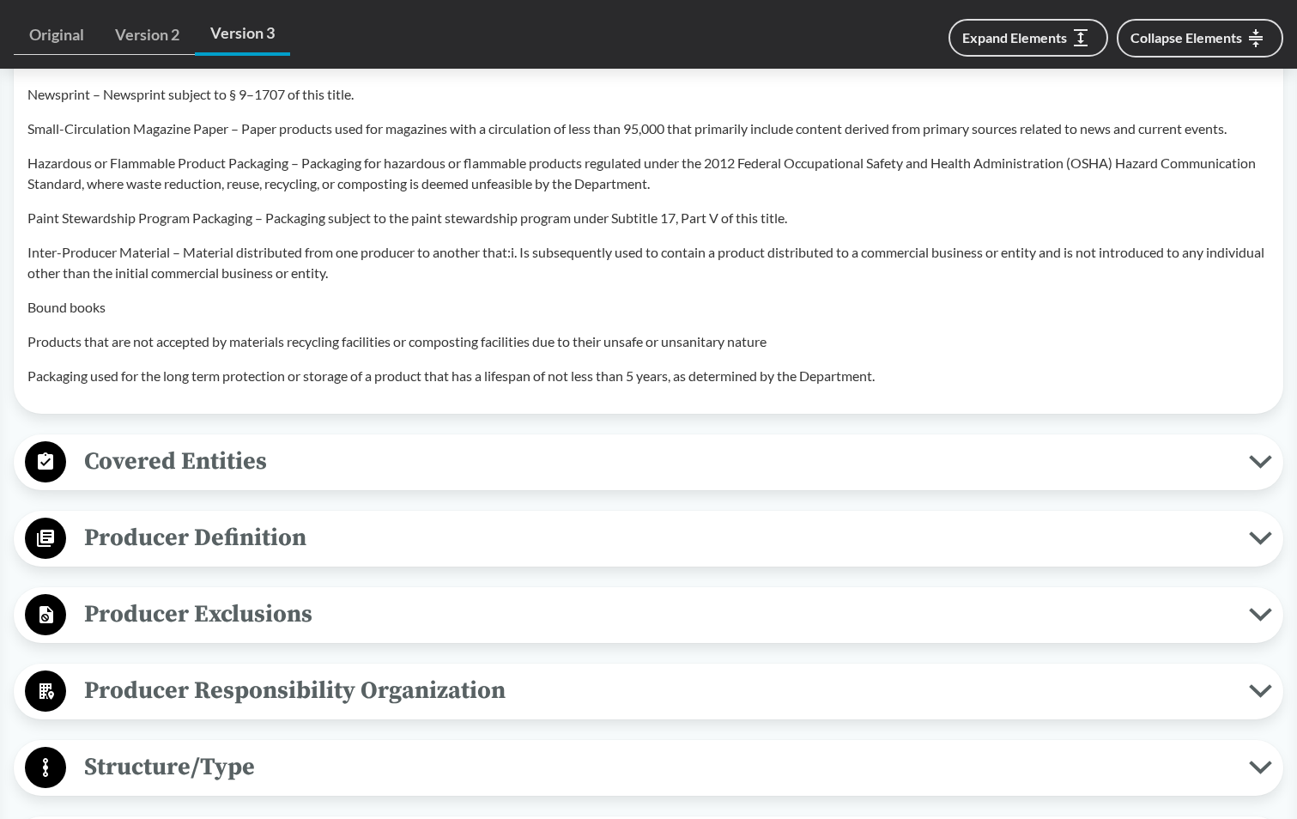
click at [359, 464] on span "Covered Entities" at bounding box center [657, 461] width 1183 height 39
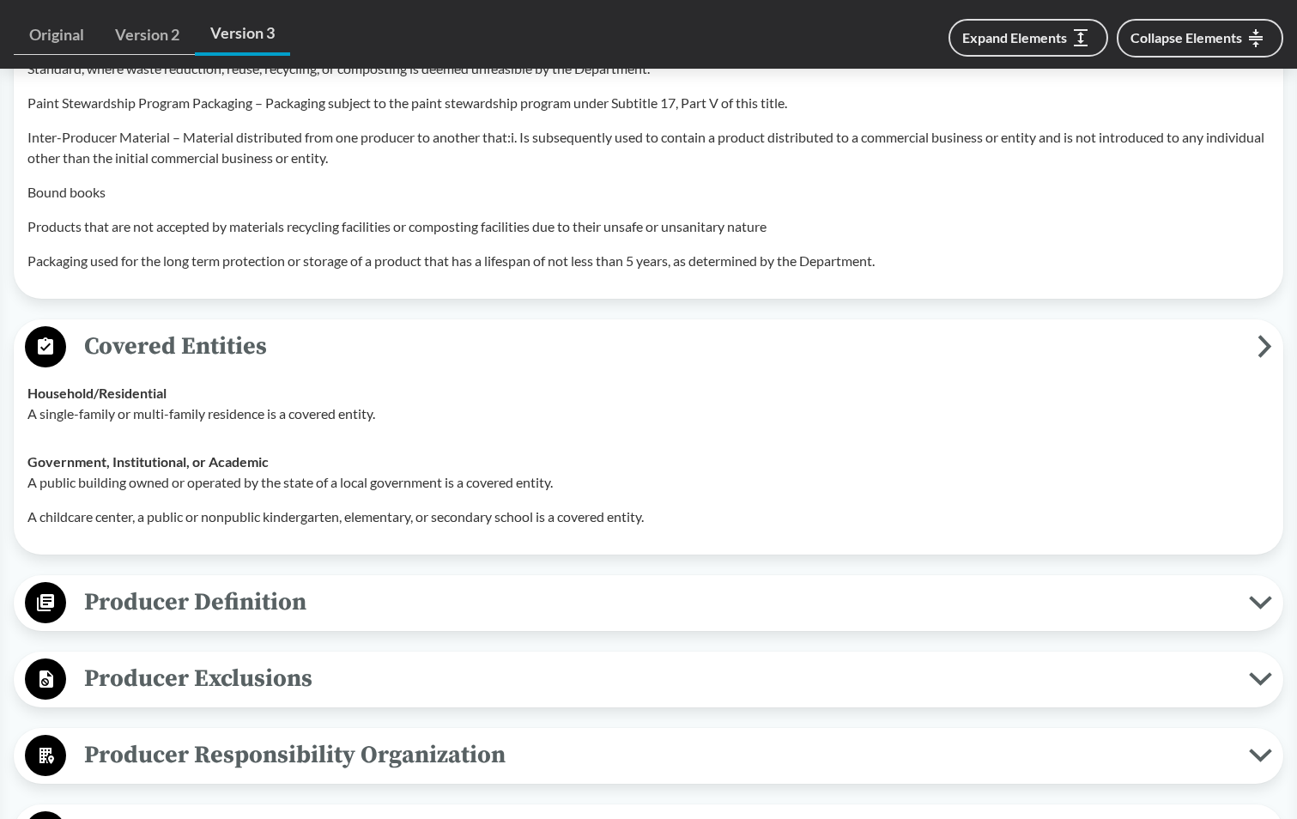
scroll to position [1888, 0]
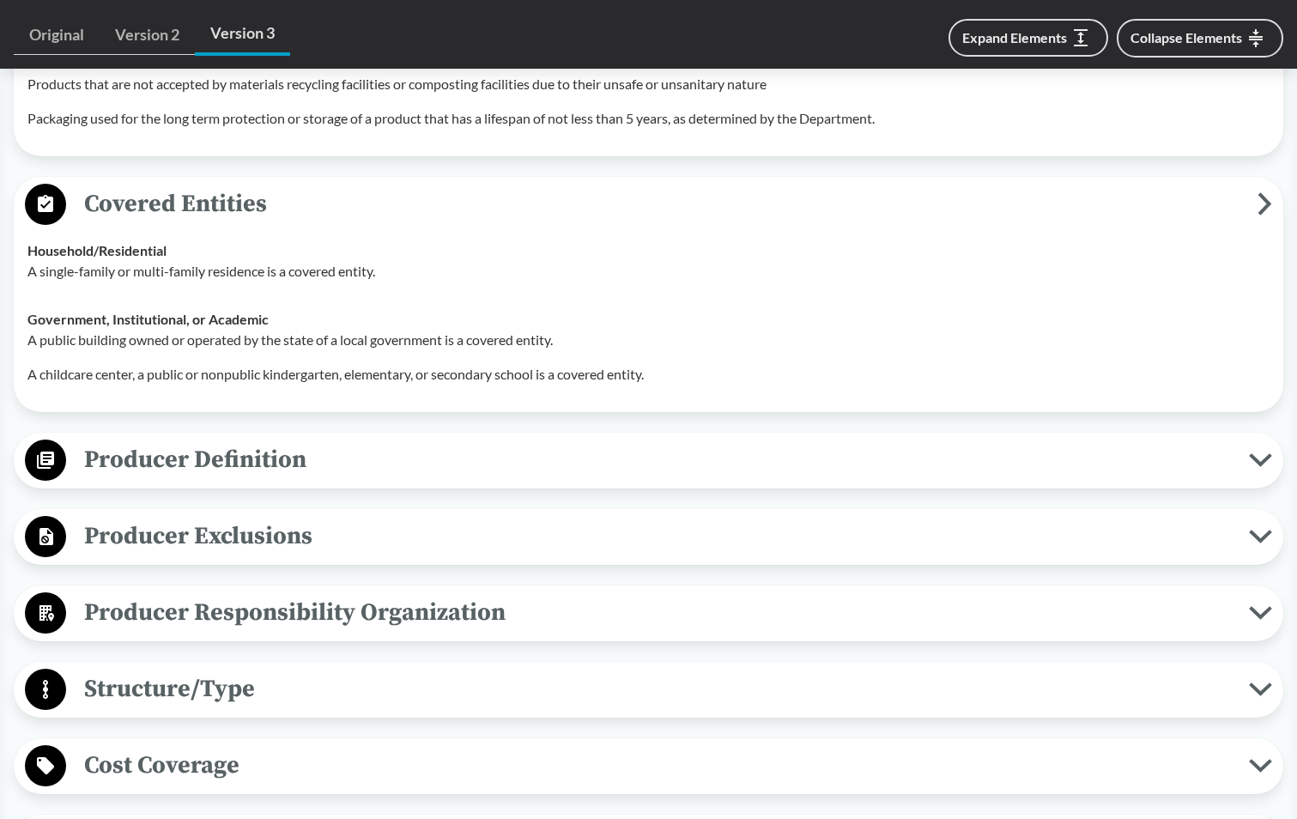
click at [185, 460] on span "Producer Definition" at bounding box center [657, 459] width 1183 height 39
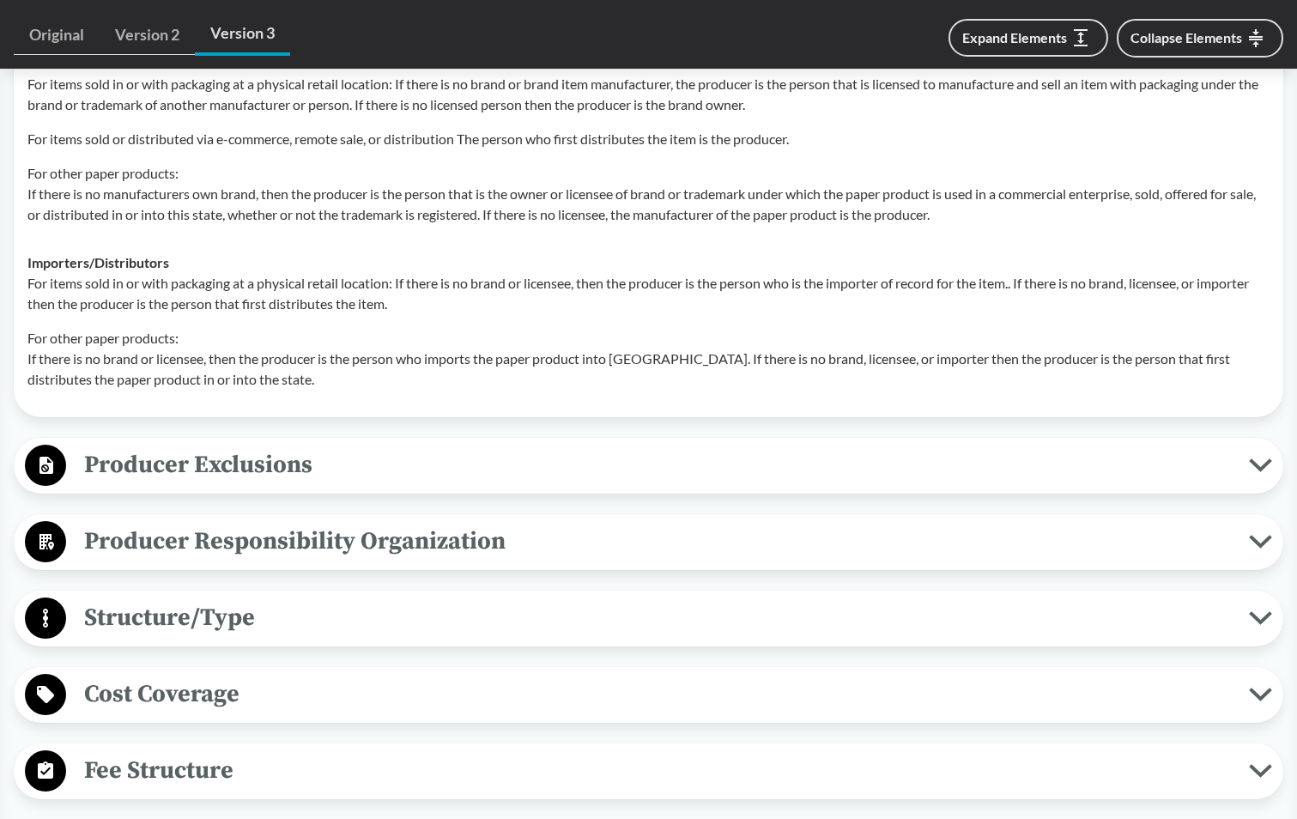
scroll to position [2575, 0]
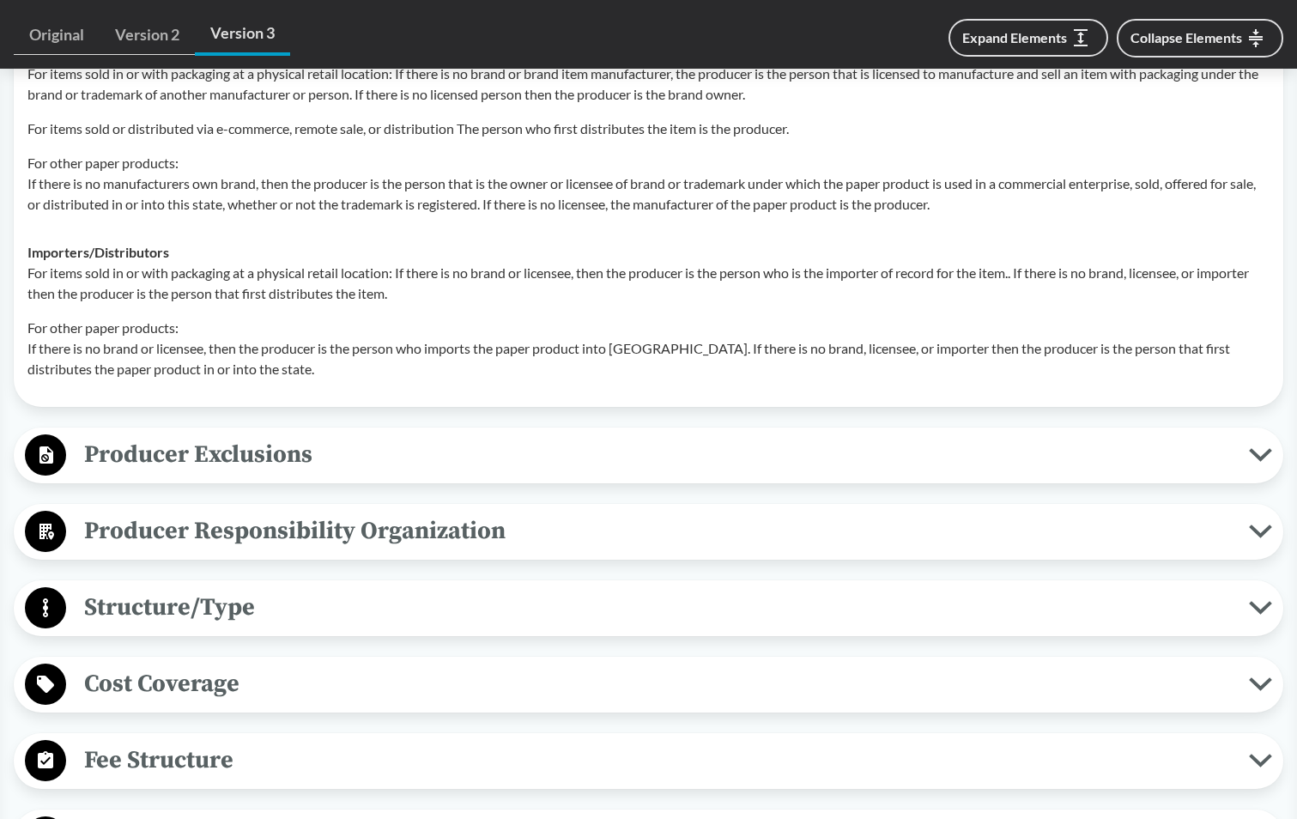
click at [90, 615] on span "Structure/Type" at bounding box center [657, 607] width 1183 height 39
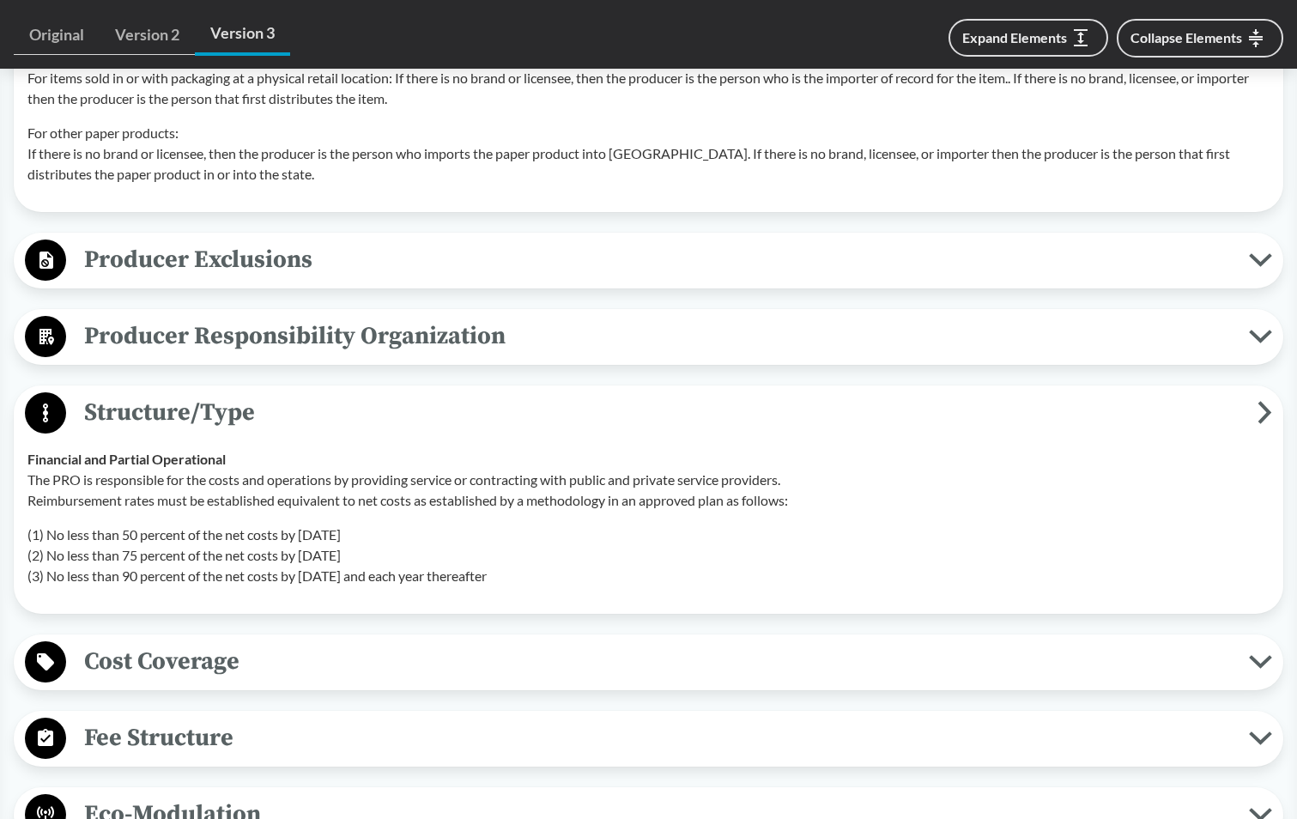
scroll to position [3004, 0]
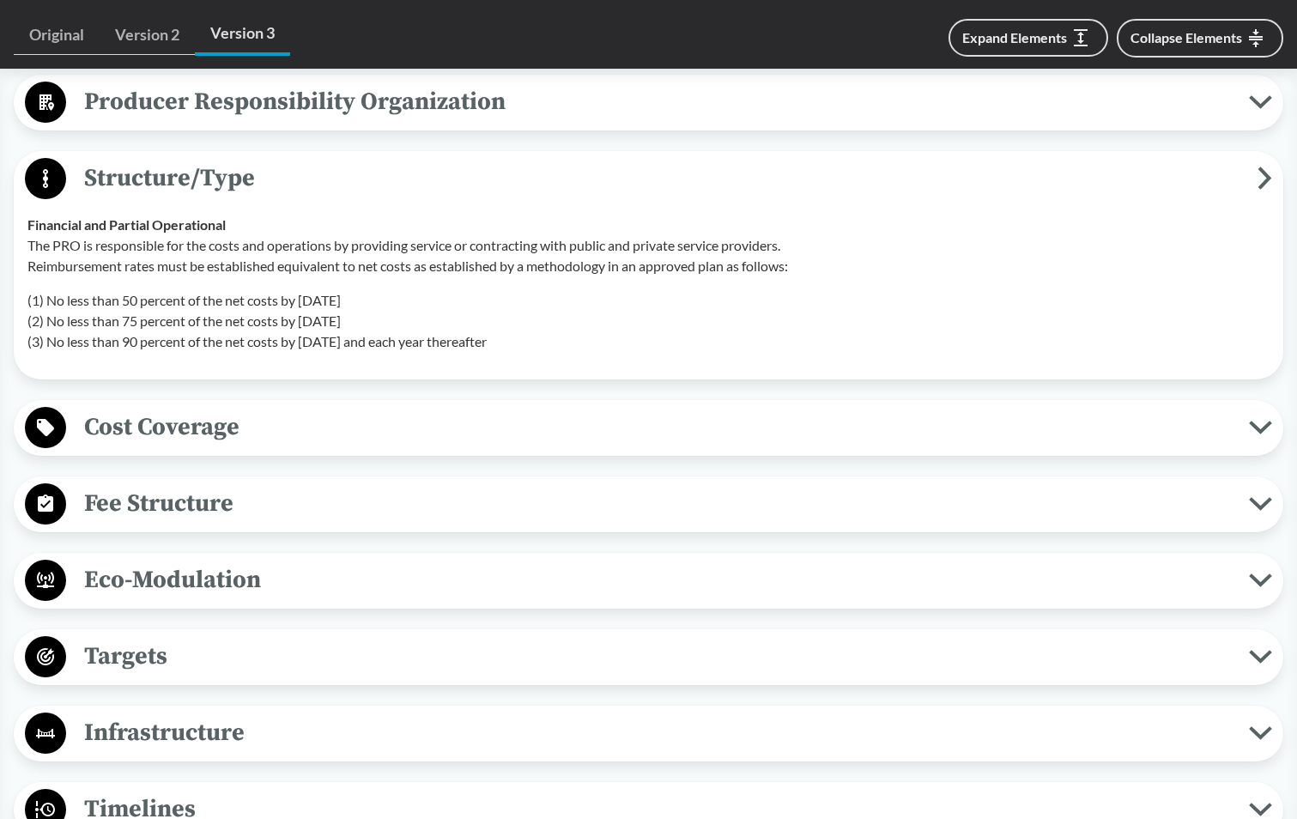
click at [173, 439] on span "Cost Coverage" at bounding box center [657, 427] width 1183 height 39
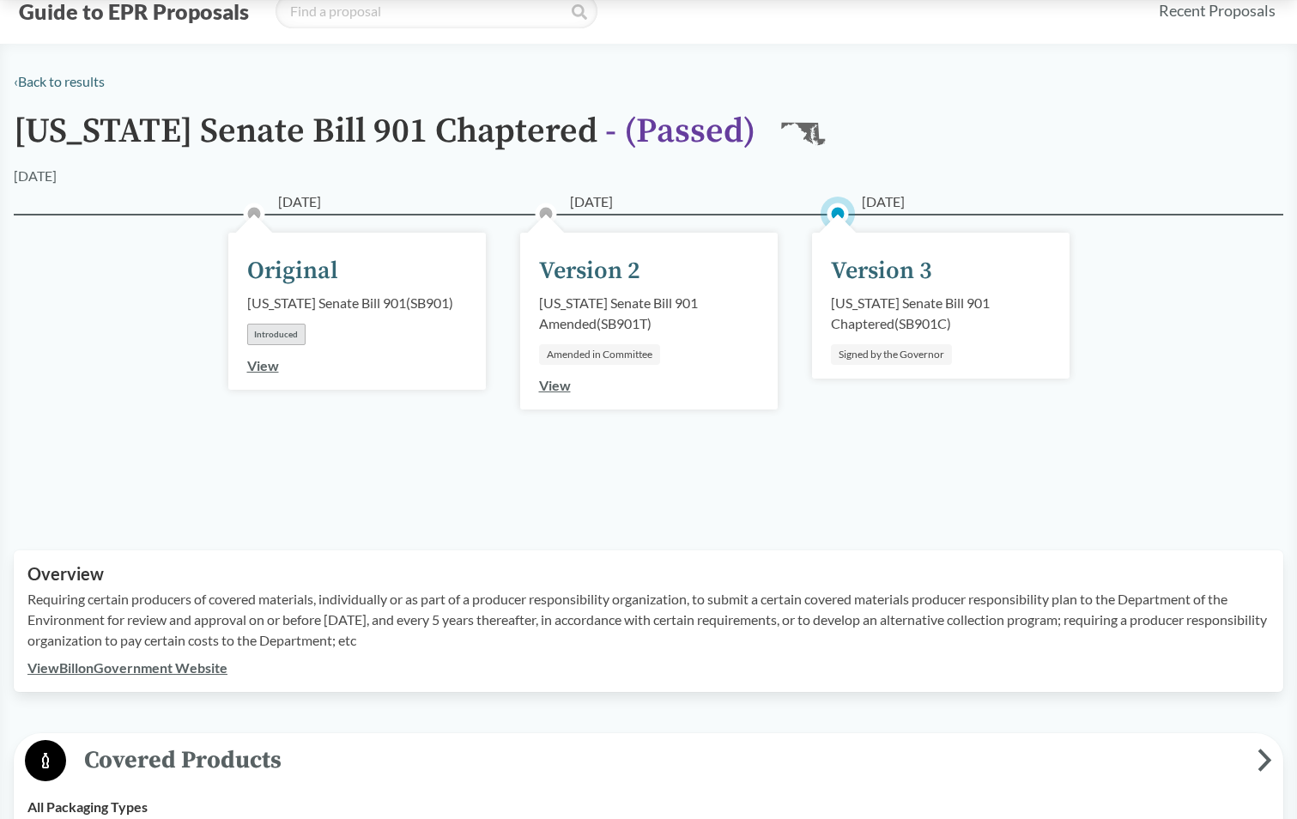
scroll to position [0, 0]
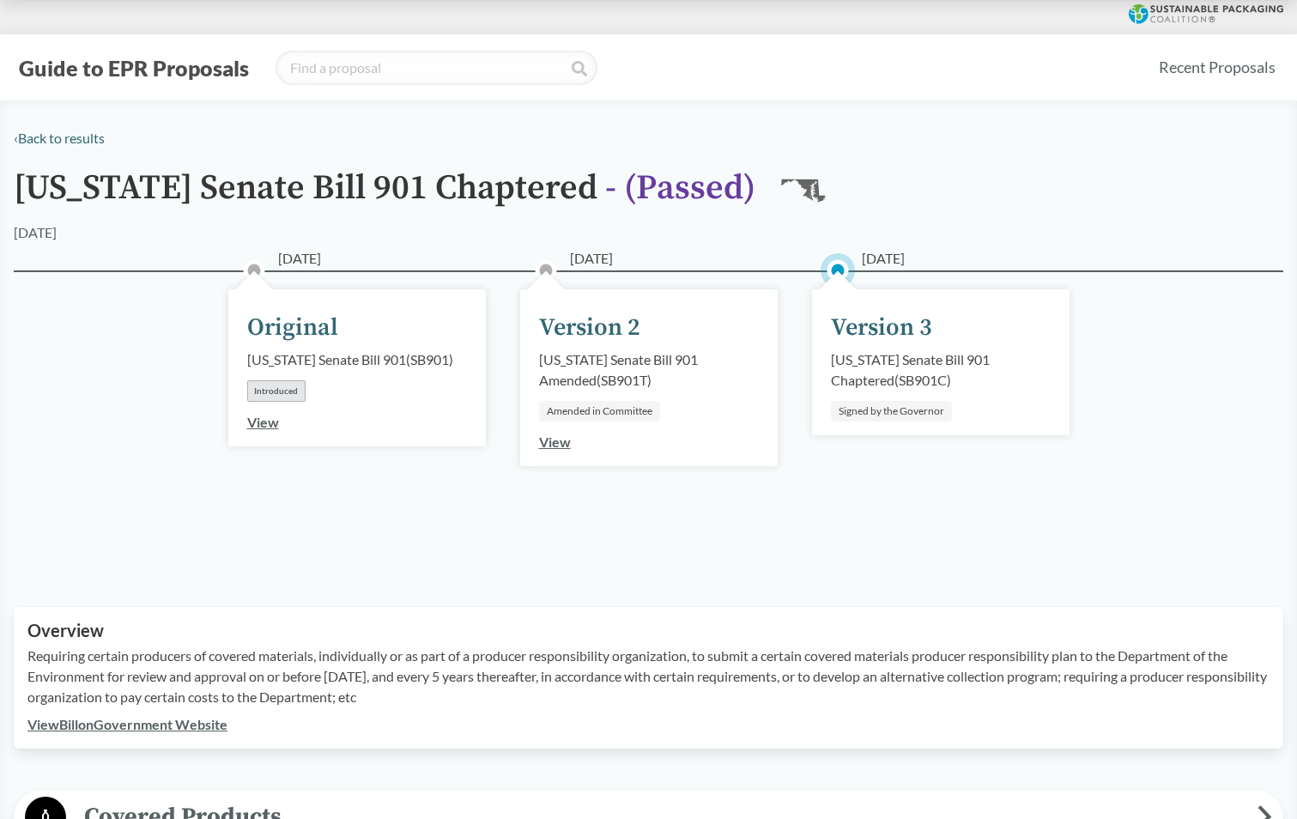
click at [296, 204] on h1 "[US_STATE] Senate Bill 901 Chaptered - ( Passed )" at bounding box center [385, 195] width 742 height 53
click at [849, 381] on div "[US_STATE] Senate Bill 901 Chaptered ( SB901C )" at bounding box center [941, 369] width 220 height 41
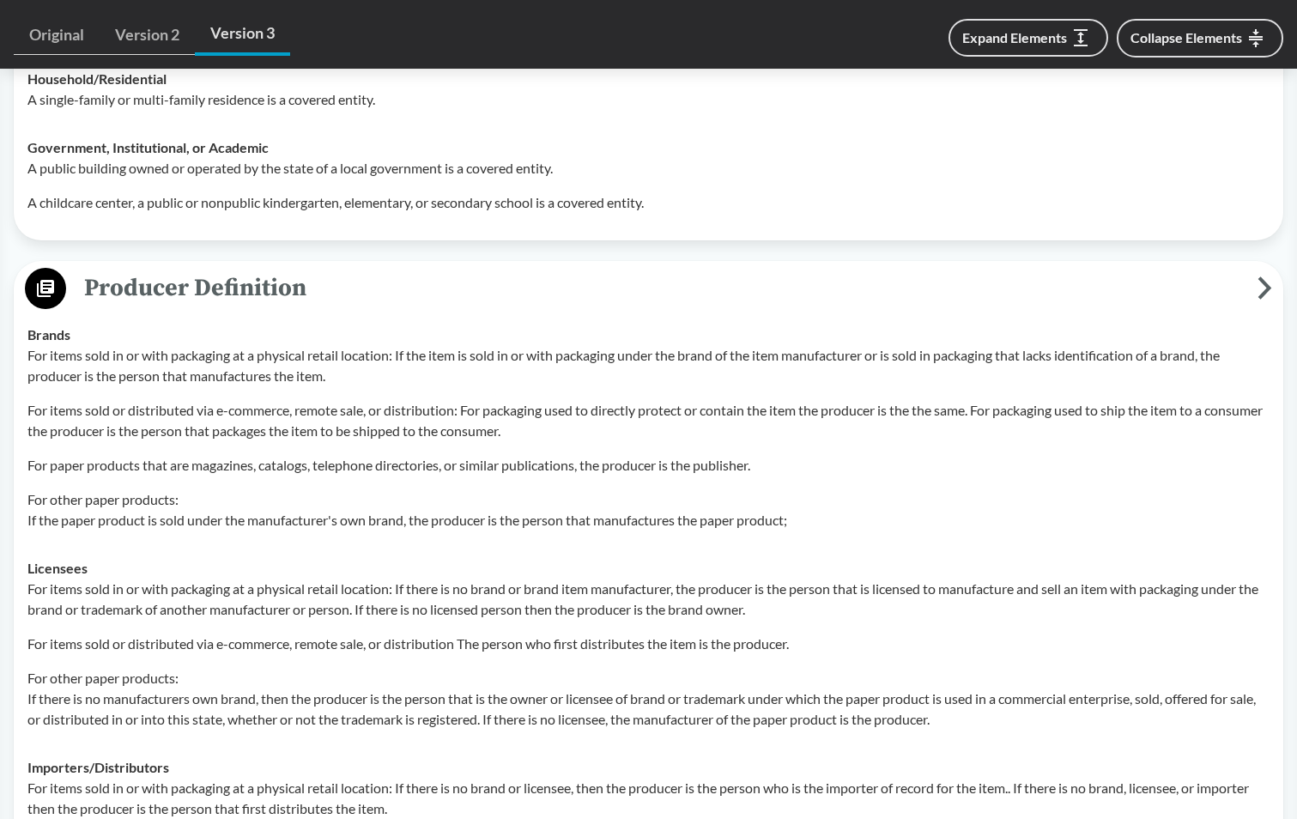
scroll to position [2146, 0]
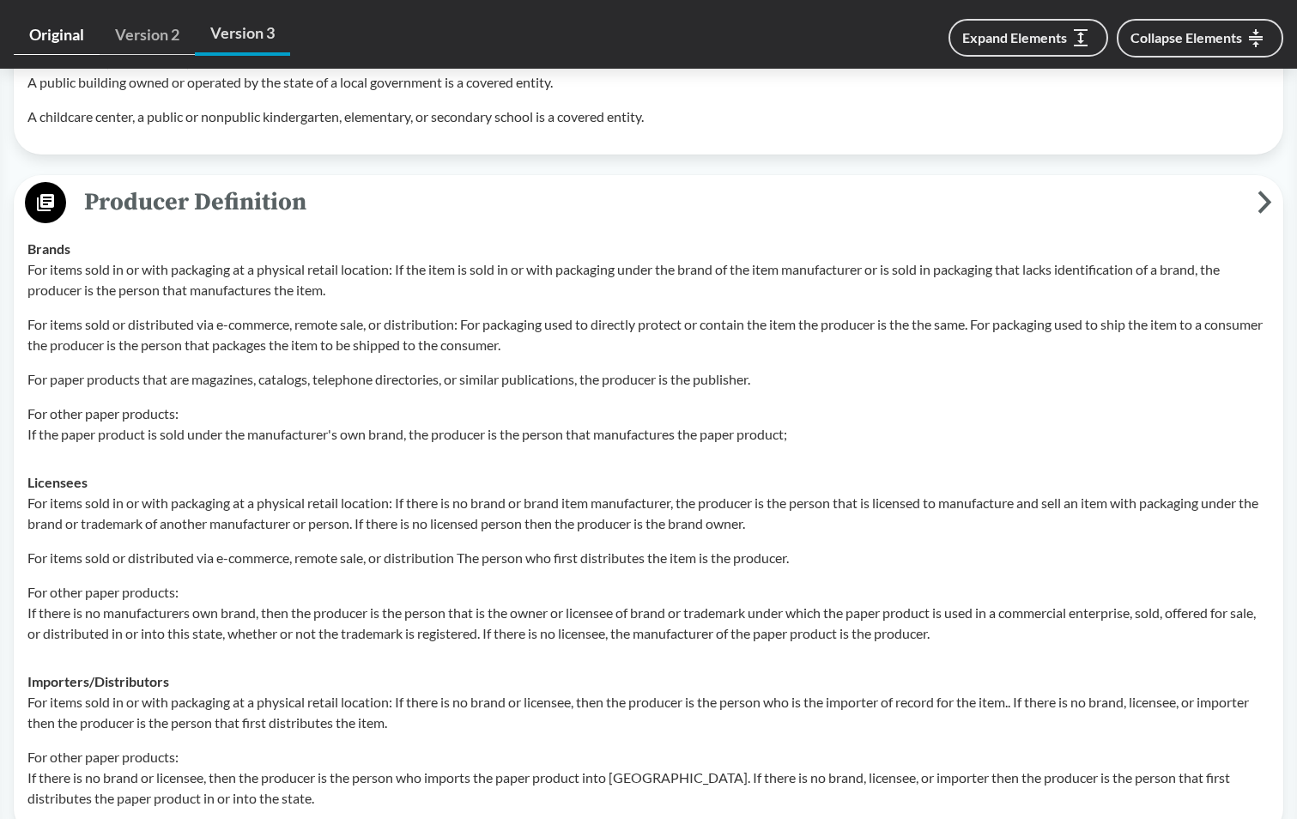
click at [40, 34] on link "Original" at bounding box center [57, 34] width 86 height 39
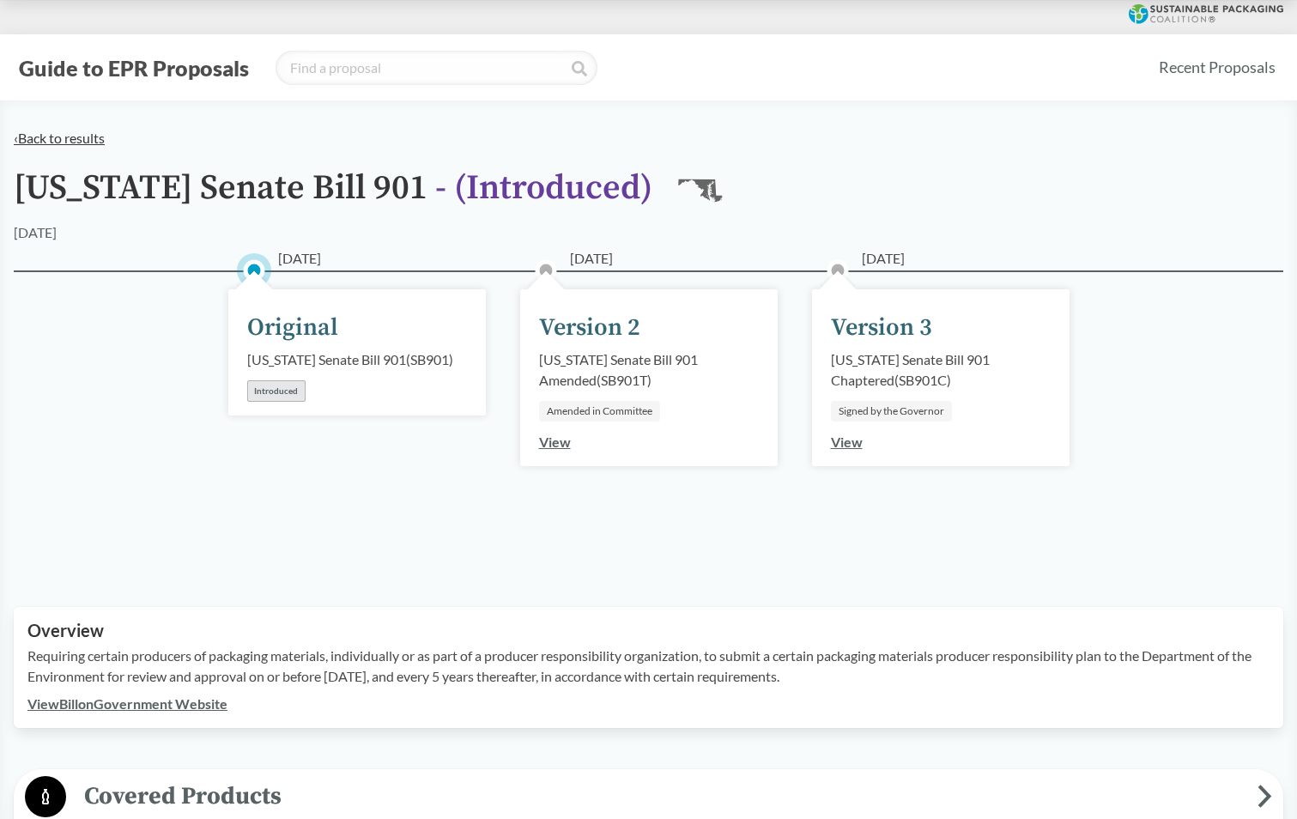
click at [22, 134] on link "‹ Back to results" at bounding box center [59, 138] width 91 height 16
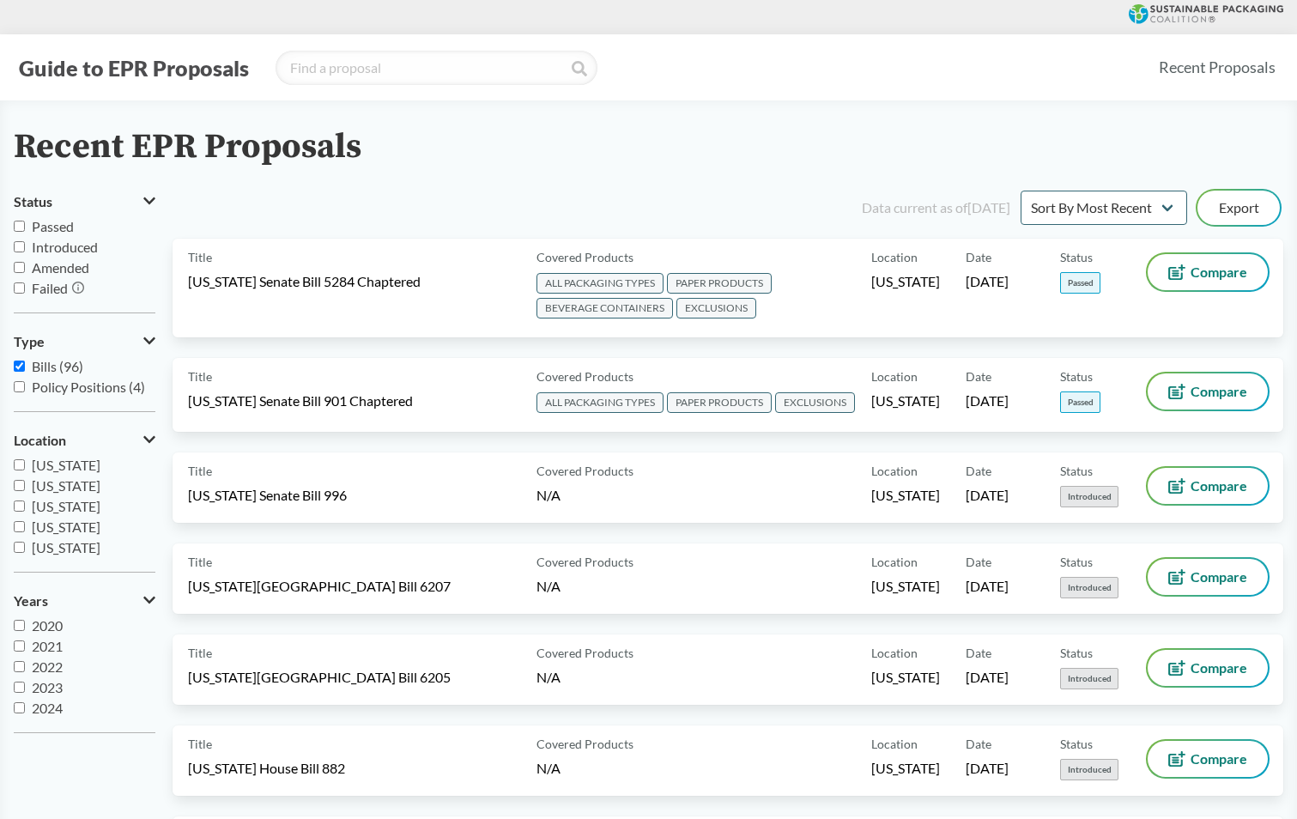
click at [1202, 7] on icon at bounding box center [1216, 13] width 133 height 17
select select "SB5284C"
select select "SB901C"
click at [131, 66] on button "Guide to EPR Proposals" at bounding box center [134, 67] width 240 height 27
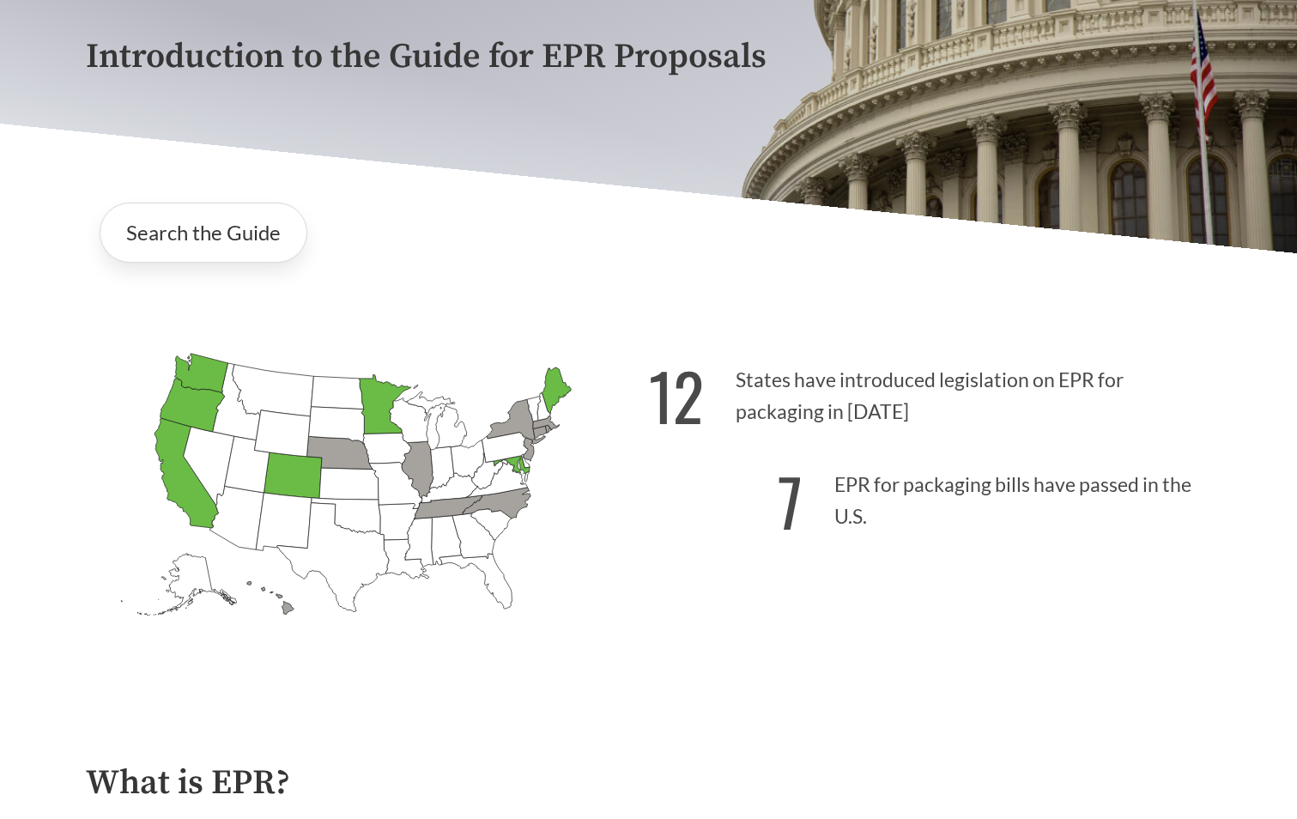
scroll to position [257, 0]
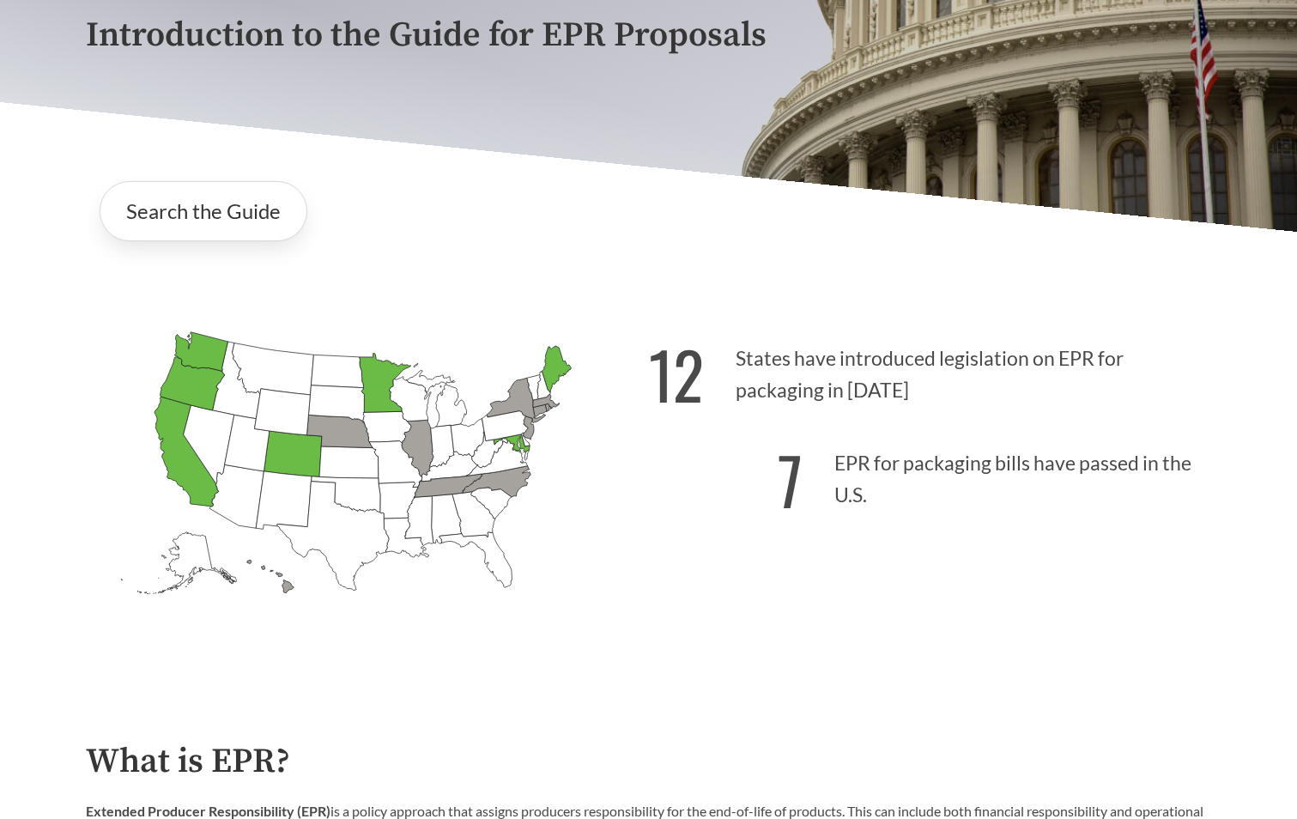
click at [364, 380] on icon "[US_STATE] Passed: 1" at bounding box center [384, 382] width 51 height 59
click at [385, 385] on icon "[US_STATE] Passed: 1" at bounding box center [384, 382] width 51 height 59
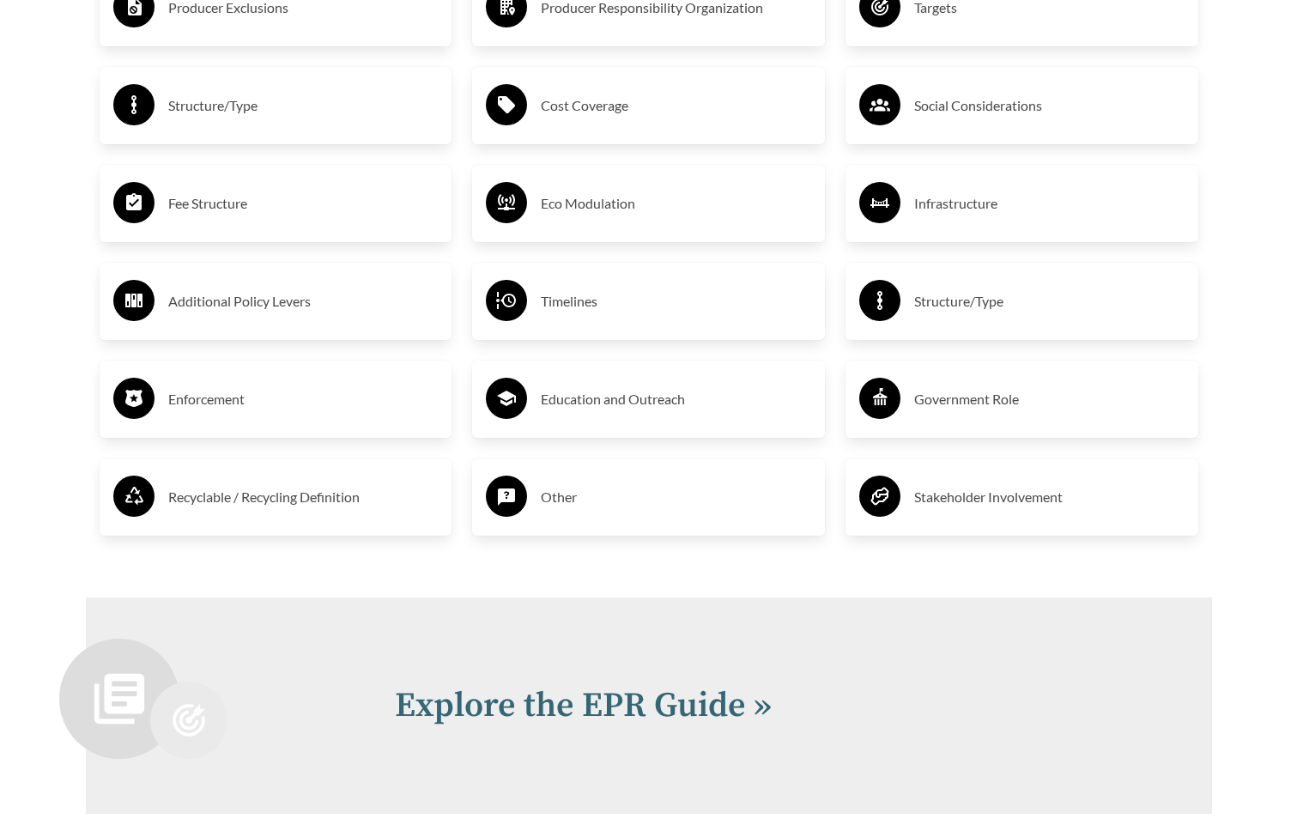
scroll to position [2832, 0]
click at [616, 21] on h3 "Producer Responsibility Organization" at bounding box center [676, 6] width 270 height 27
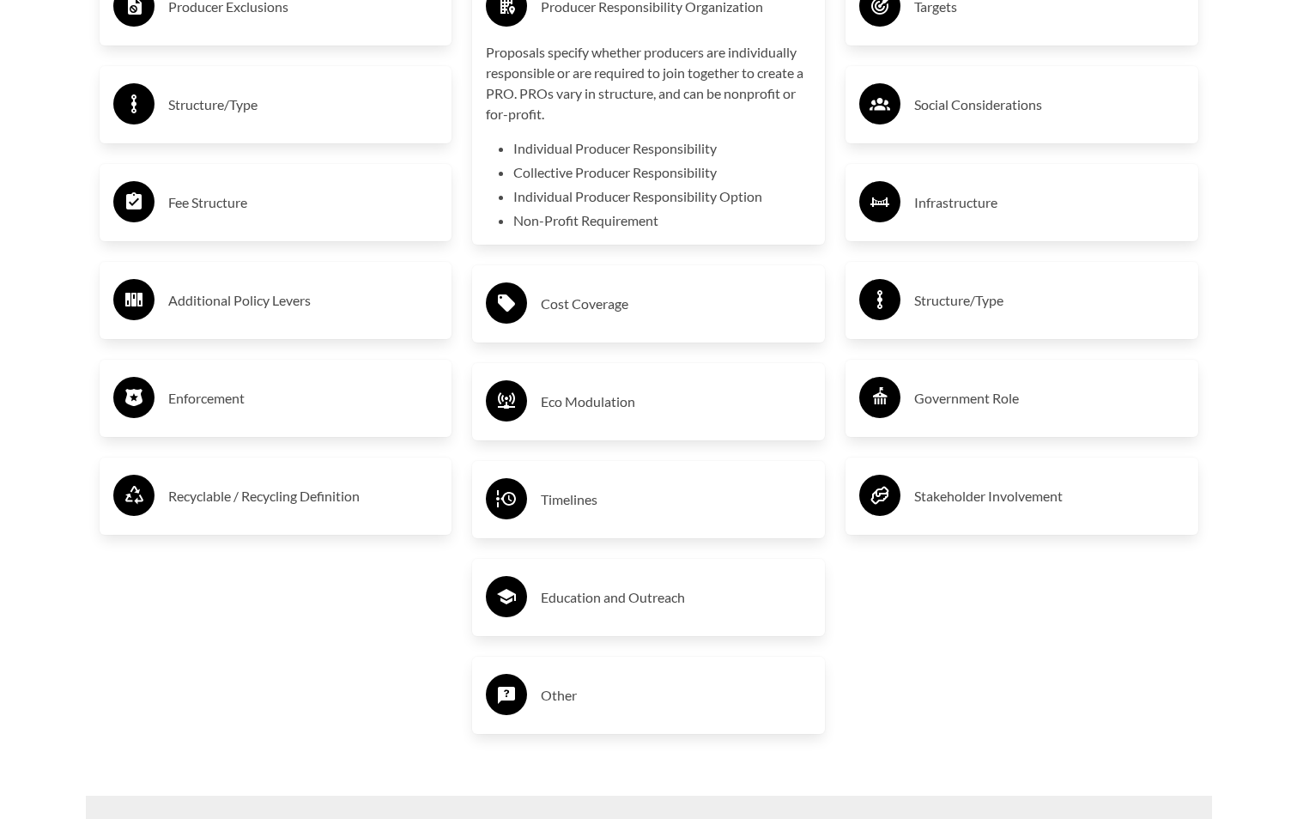
click at [566, 183] on li "Collective Producer Responsibility" at bounding box center [662, 172] width 298 height 21
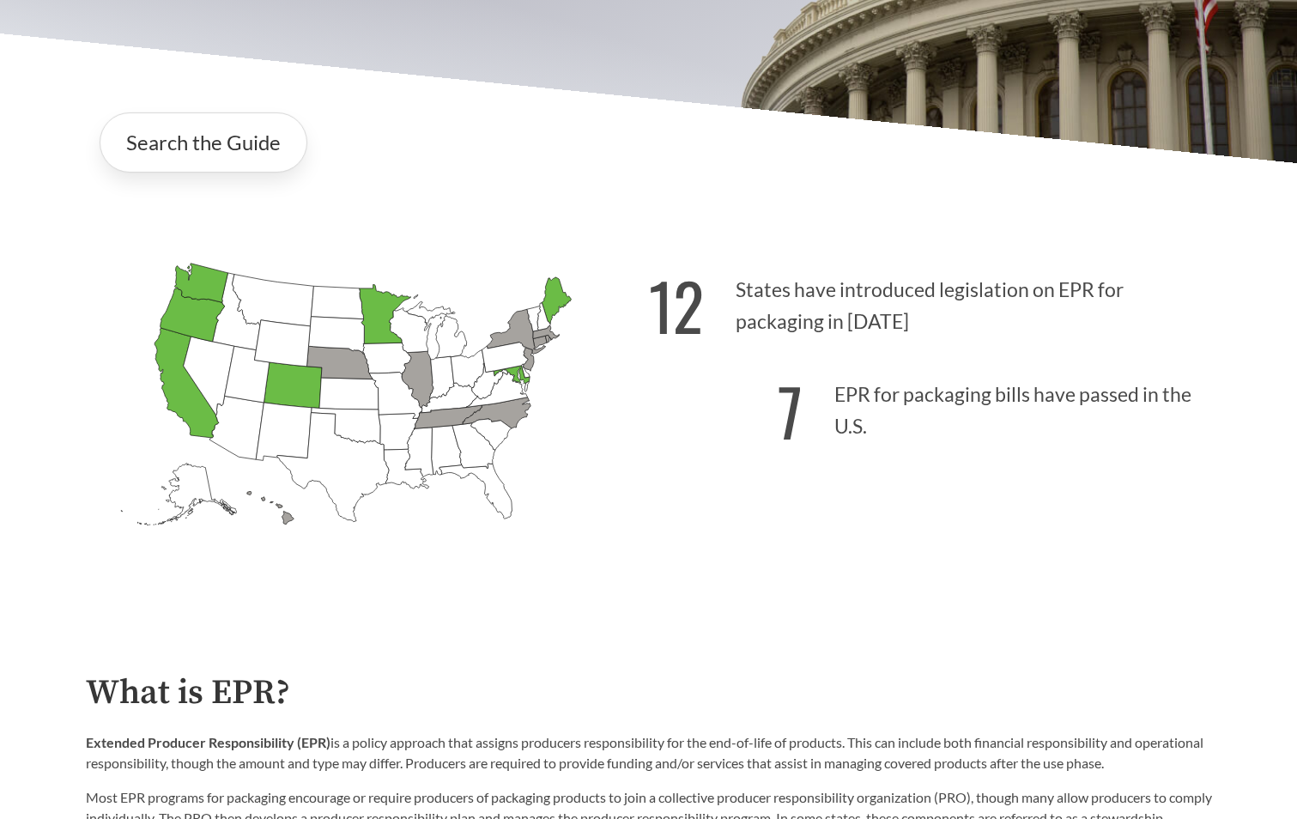
scroll to position [319, 0]
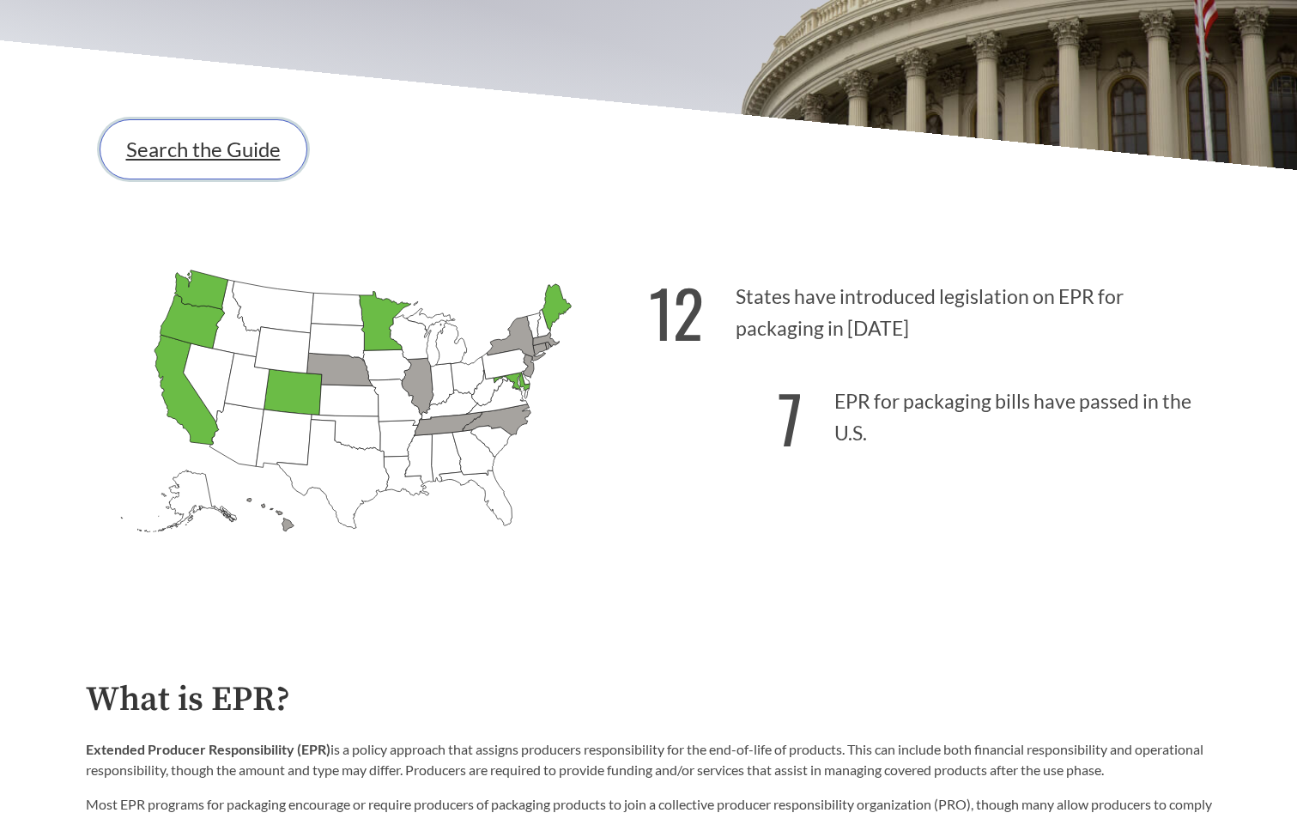
click at [233, 152] on link "Search the Guide" at bounding box center [204, 149] width 208 height 60
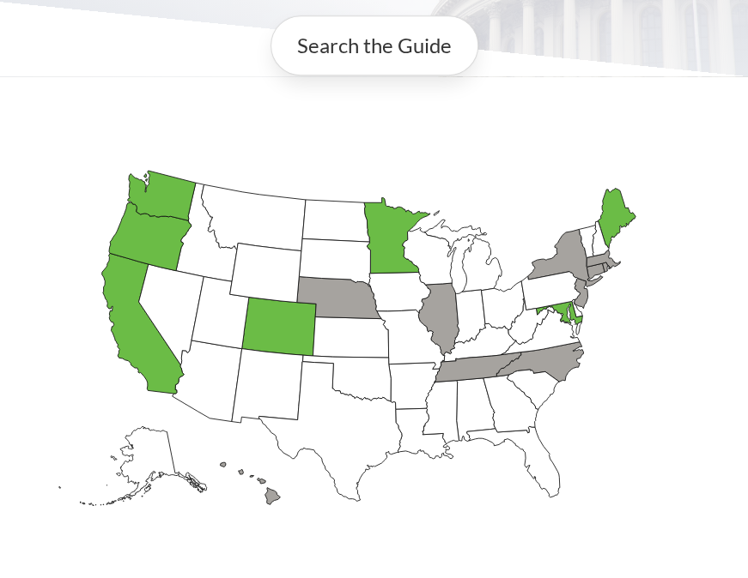
scroll to position [292, 0]
